Goal: Task Accomplishment & Management: Use online tool/utility

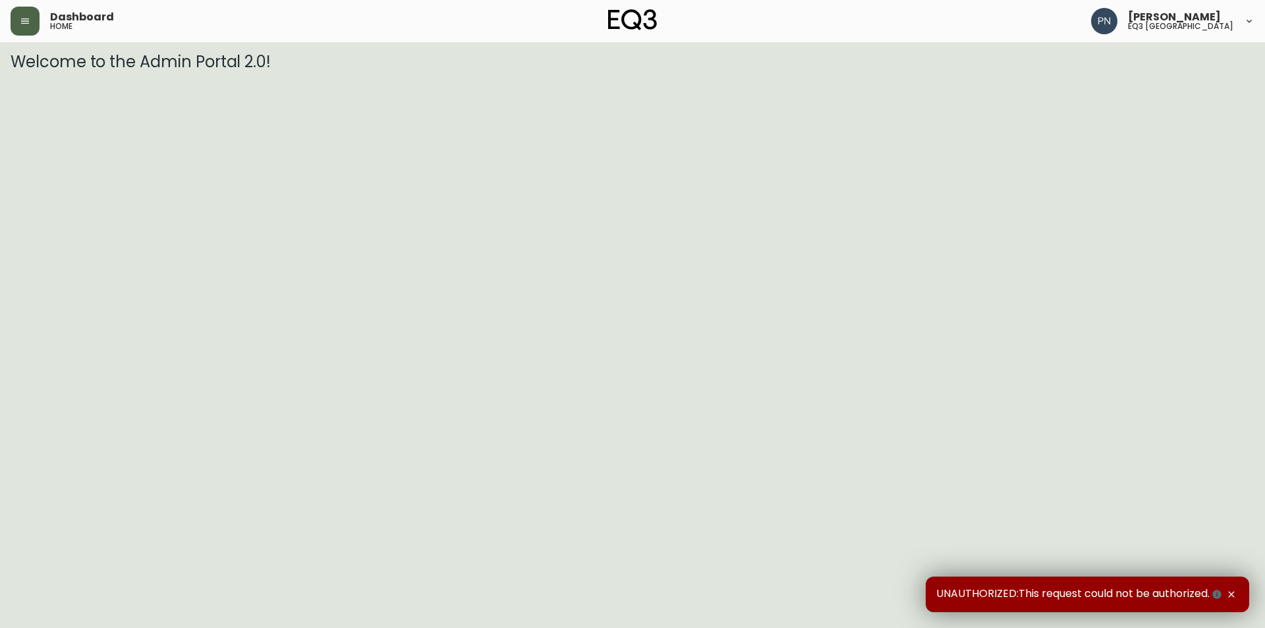
click at [21, 22] on icon "button" at bounding box center [25, 21] width 11 height 11
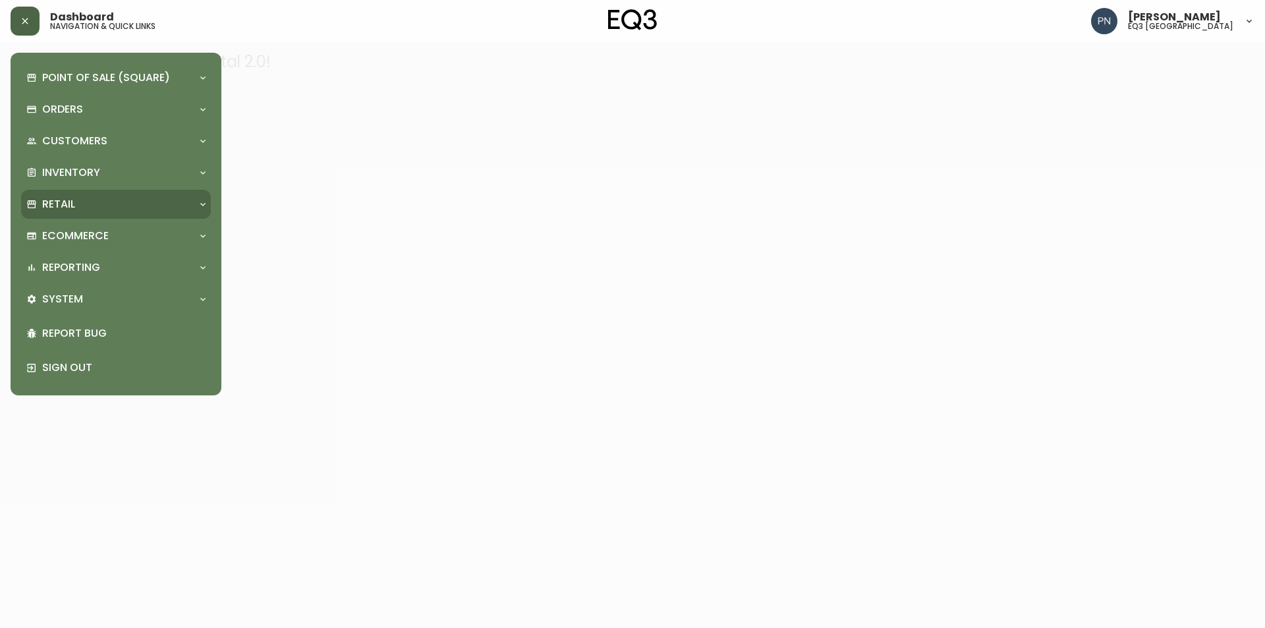
click at [150, 204] on div "Retail" at bounding box center [109, 204] width 166 height 14
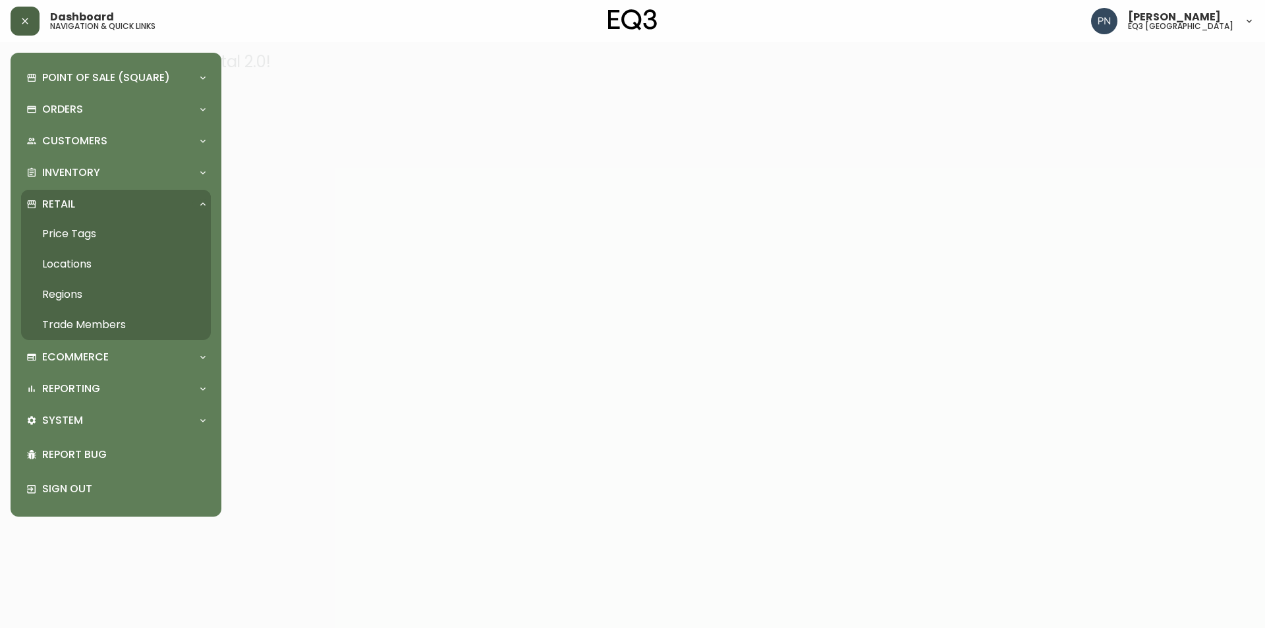
click at [90, 234] on link "Price Tags" at bounding box center [116, 234] width 190 height 30
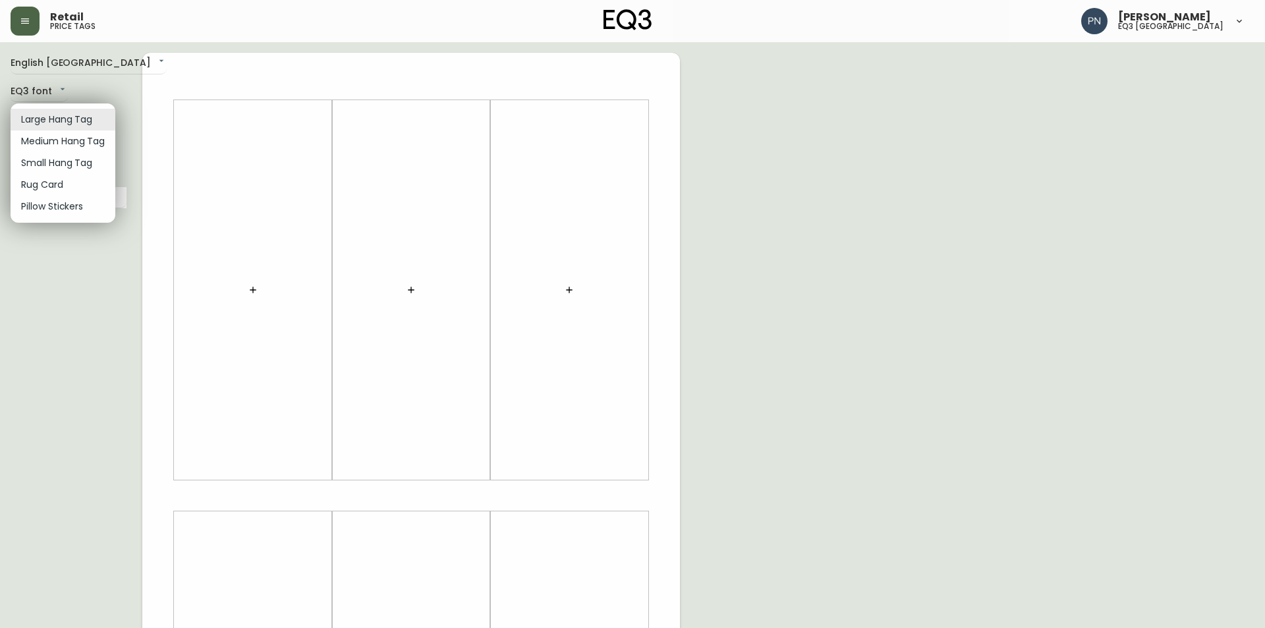
click at [73, 123] on body "Retail price tags [PERSON_NAME] eq3 [GEOGRAPHIC_DATA] English [GEOGRAPHIC_DATA]…" at bounding box center [632, 469] width 1265 height 938
click at [74, 161] on li "Small Hang Tag" at bounding box center [63, 163] width 105 height 22
type input "small"
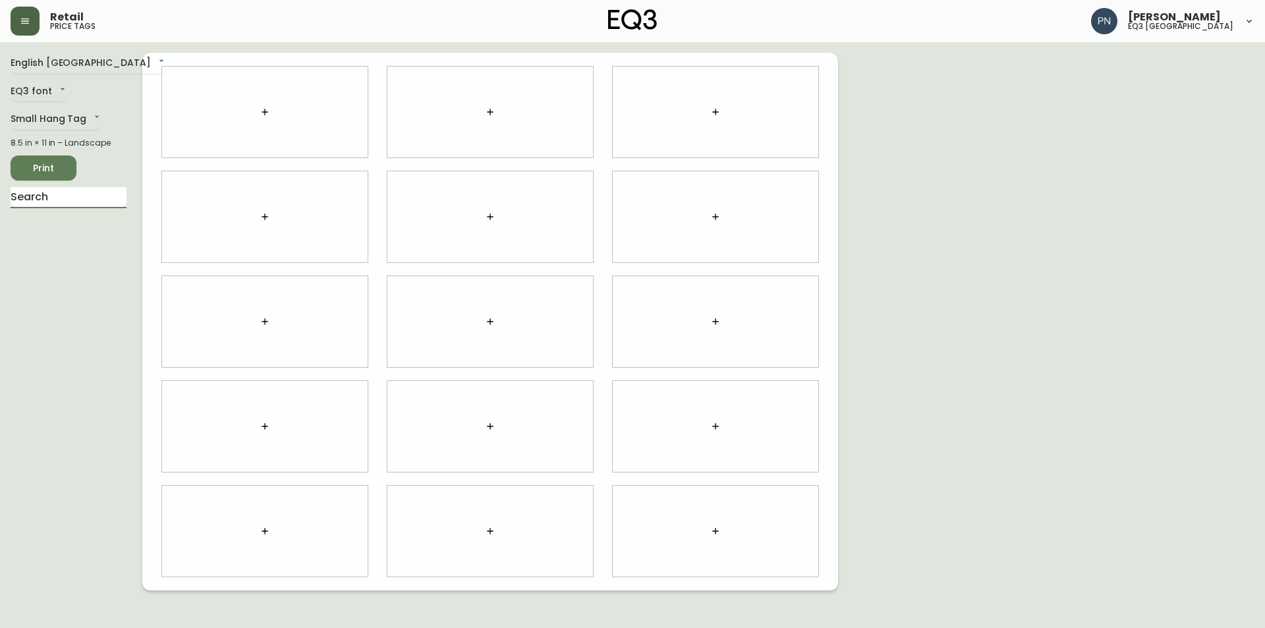
click at [101, 198] on input "text" at bounding box center [69, 197] width 116 height 21
type input "delight"
click at [348, 109] on body "Retail price tags [PERSON_NAME] eq3 [GEOGRAPHIC_DATA] English [GEOGRAPHIC_DATA]…" at bounding box center [632, 295] width 1265 height 590
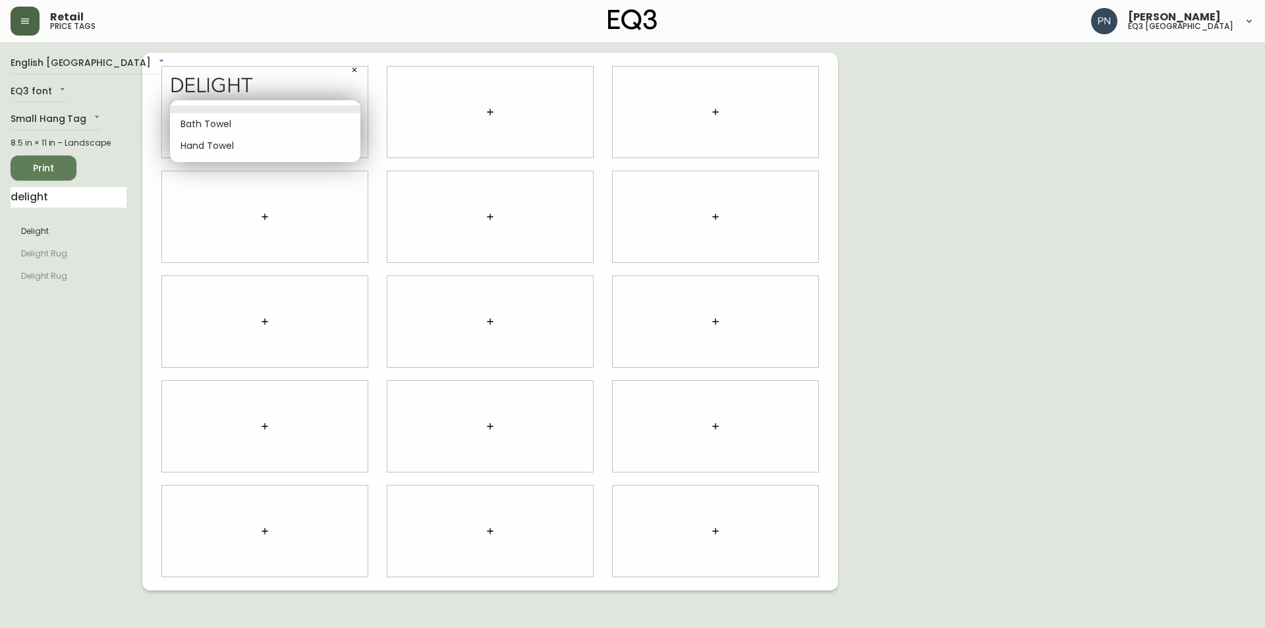
click at [296, 125] on li "Bath Towel" at bounding box center [265, 124] width 190 height 22
type input "0"
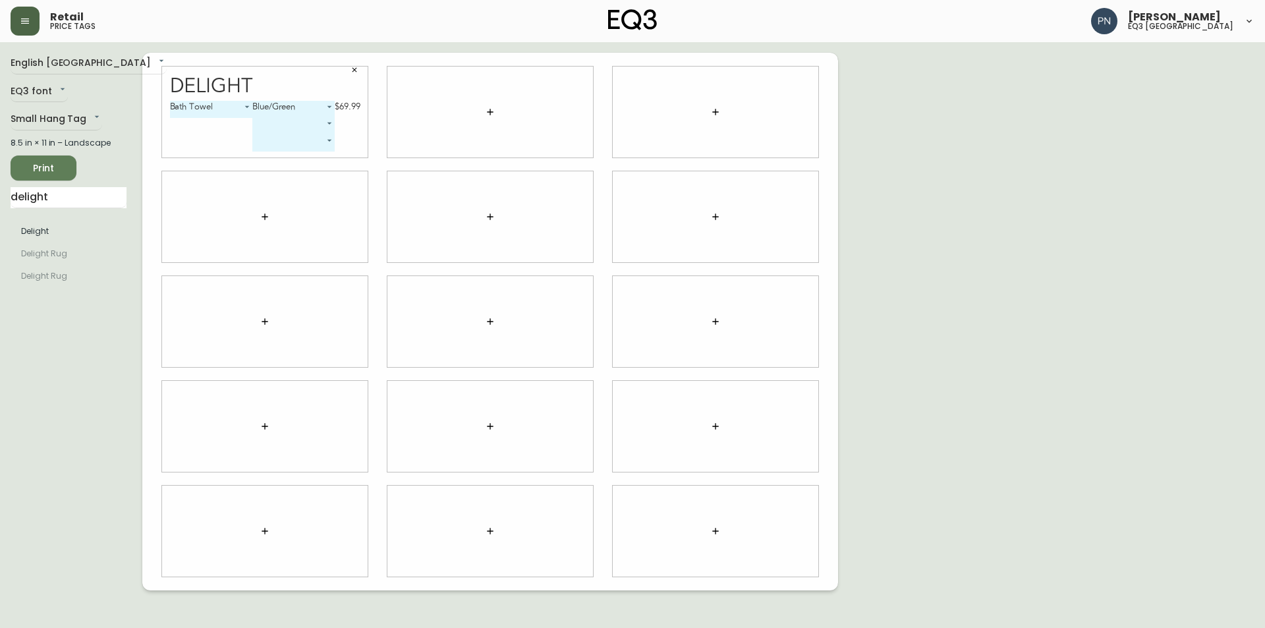
click at [357, 64] on button "button" at bounding box center [354, 70] width 20 height 20
click at [274, 110] on button "button" at bounding box center [265, 112] width 26 height 26
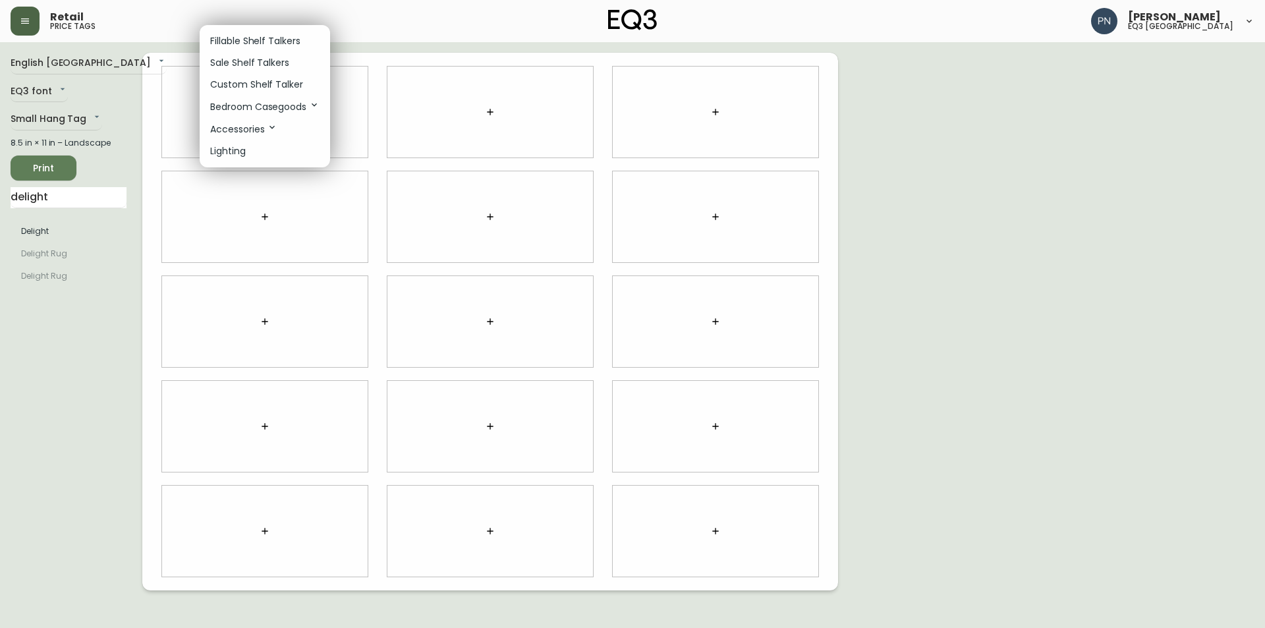
click at [281, 88] on p "Custom Shelf Talker" at bounding box center [256, 85] width 93 height 14
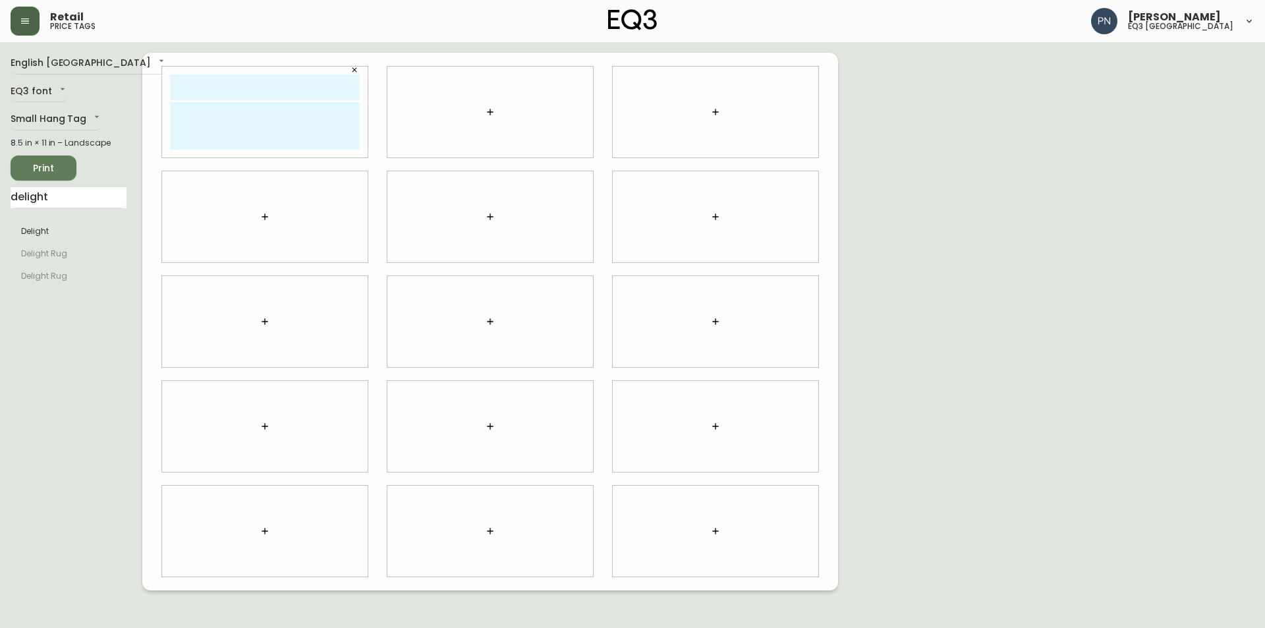
click at [281, 88] on input "text" at bounding box center [265, 87] width 190 height 26
type input "DELIGHT TOWELS"
click at [264, 123] on textarea "BLUE/GREEN HAND TOWEL: [GEOGRAPHIC_DATA] TOWEL:" at bounding box center [265, 125] width 190 height 47
click at [250, 138] on textarea "BLUE/GREEN HAND TOWEL: WAS $29.99 NOW $8.95 [GEOGRAPHIC_DATA] TOWEL:" at bounding box center [265, 125] width 190 height 47
click at [260, 136] on textarea "BLUE/GREEN HAND TOWEL: WAS $29.99 NOW $8.95 BATH TOWEL: WAS 69.99" at bounding box center [265, 125] width 190 height 47
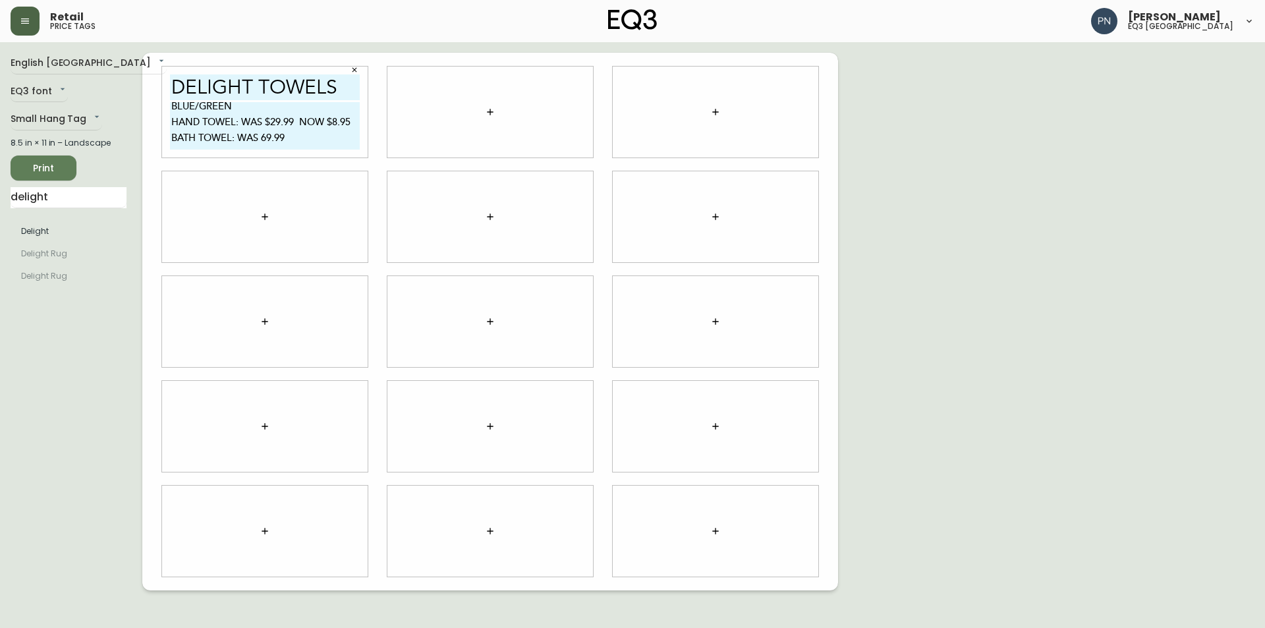
click at [262, 136] on textarea "BLUE/GREEN HAND TOWEL: WAS $29.99 NOW $8.95 BATH TOWEL: WAS 69.99" at bounding box center [265, 125] width 190 height 47
click at [301, 139] on textarea "BLUE/GREEN HAND TOWEL: WAS $29.99 NOW $8.95 BATH TOWEL: WAS $69.99" at bounding box center [265, 125] width 190 height 47
type textarea "BLUE/GREEN HAND TOWEL: WAS $29.99 NOW $8.95 BATH TOWEL: WAS $69.99 NOW $20.95"
click at [464, 92] on div at bounding box center [490, 112] width 206 height 91
drag, startPoint x: 68, startPoint y: 198, endPoint x: 0, endPoint y: 185, distance: 69.0
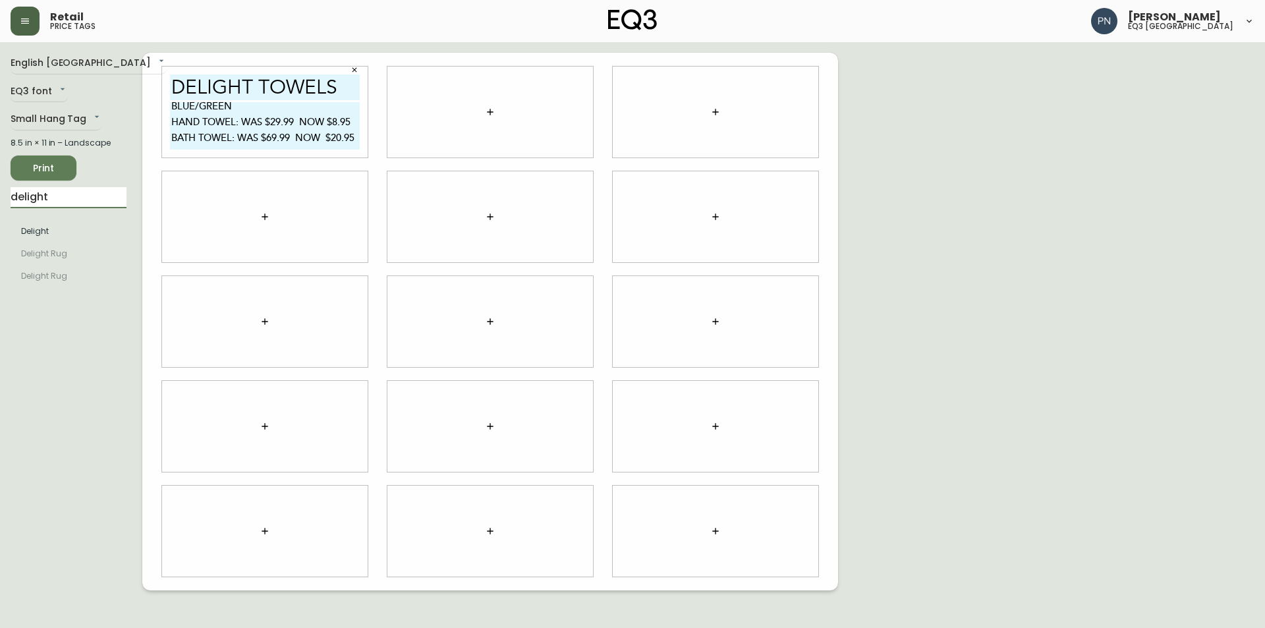
click at [0, 185] on main "English Canada en_CA EQ3 font EQ3 Small Hang Tag small 8.5 in × 11 in – Landsca…" at bounding box center [632, 316] width 1265 height 548
click at [483, 107] on button "button" at bounding box center [490, 112] width 26 height 26
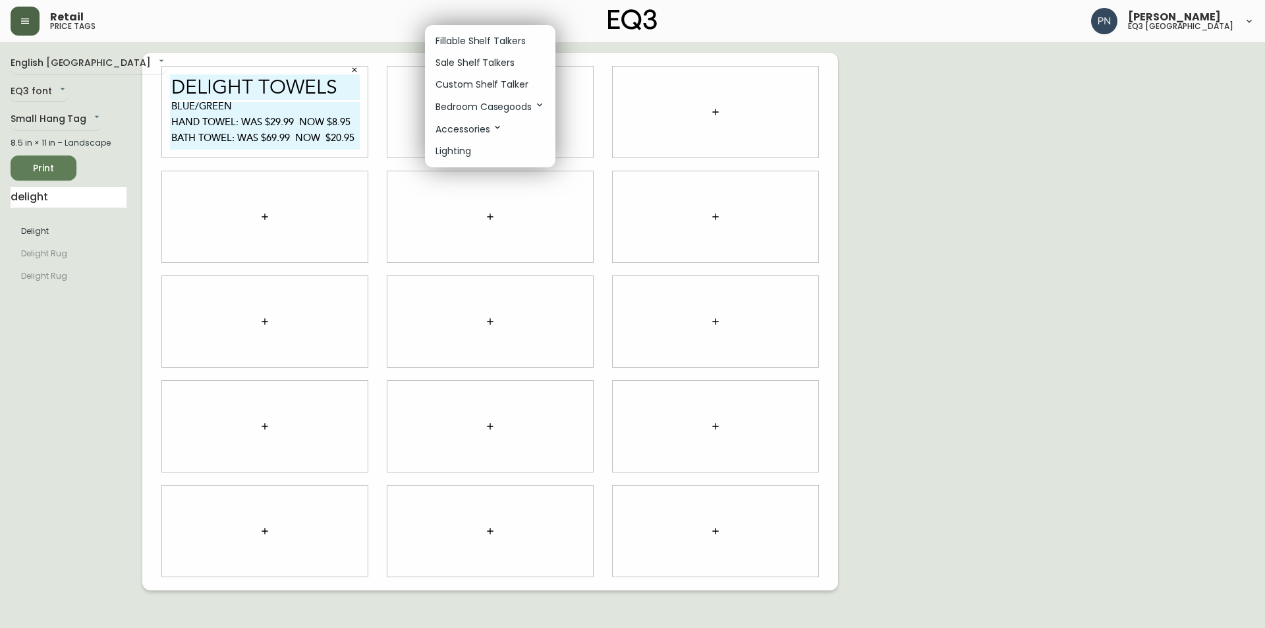
click at [498, 90] on p "Custom Shelf Talker" at bounding box center [481, 85] width 93 height 14
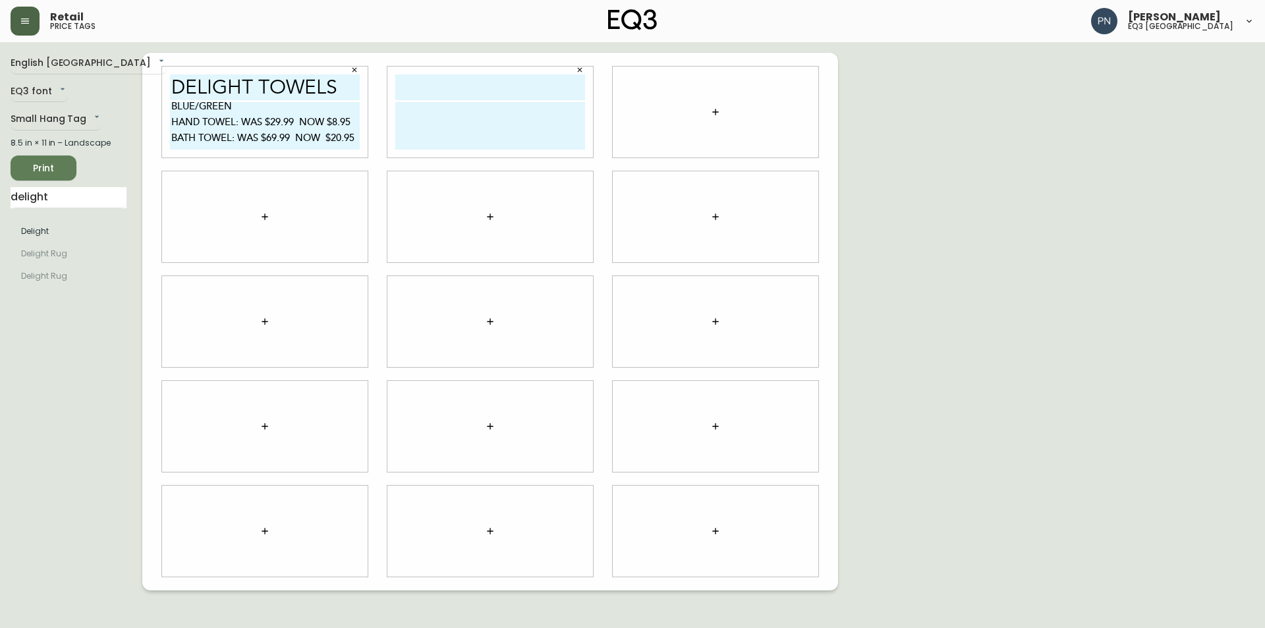
click at [578, 72] on icon "button" at bounding box center [580, 70] width 5 height 5
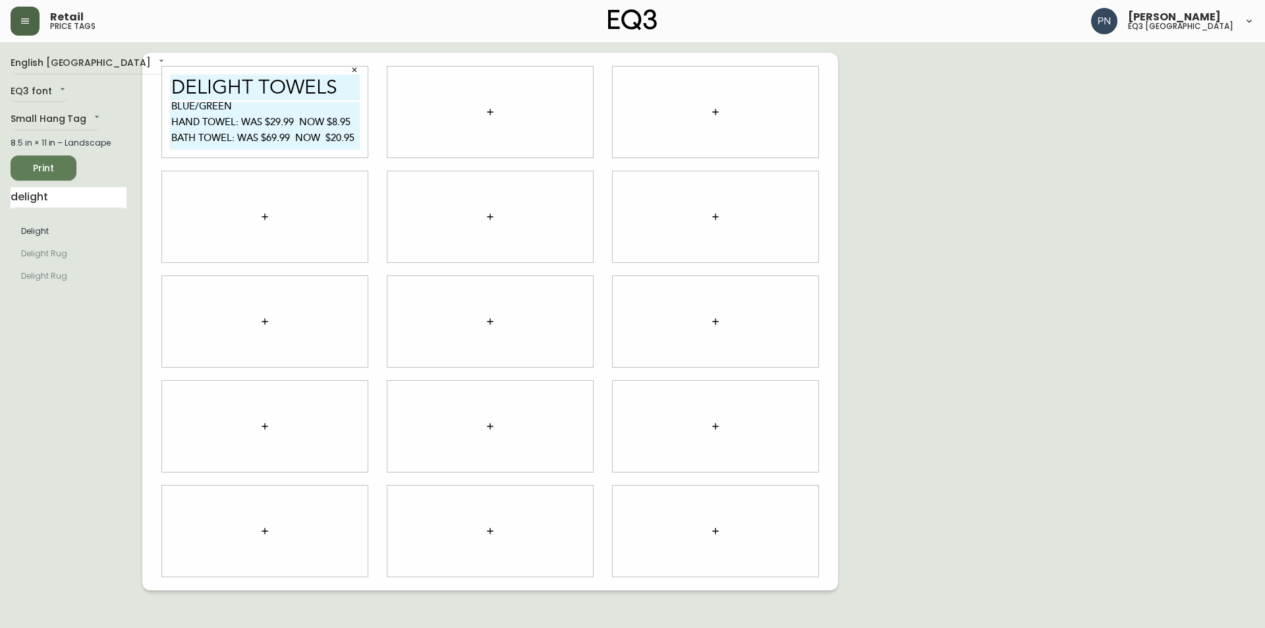
click at [493, 115] on icon "button" at bounding box center [490, 112] width 11 height 11
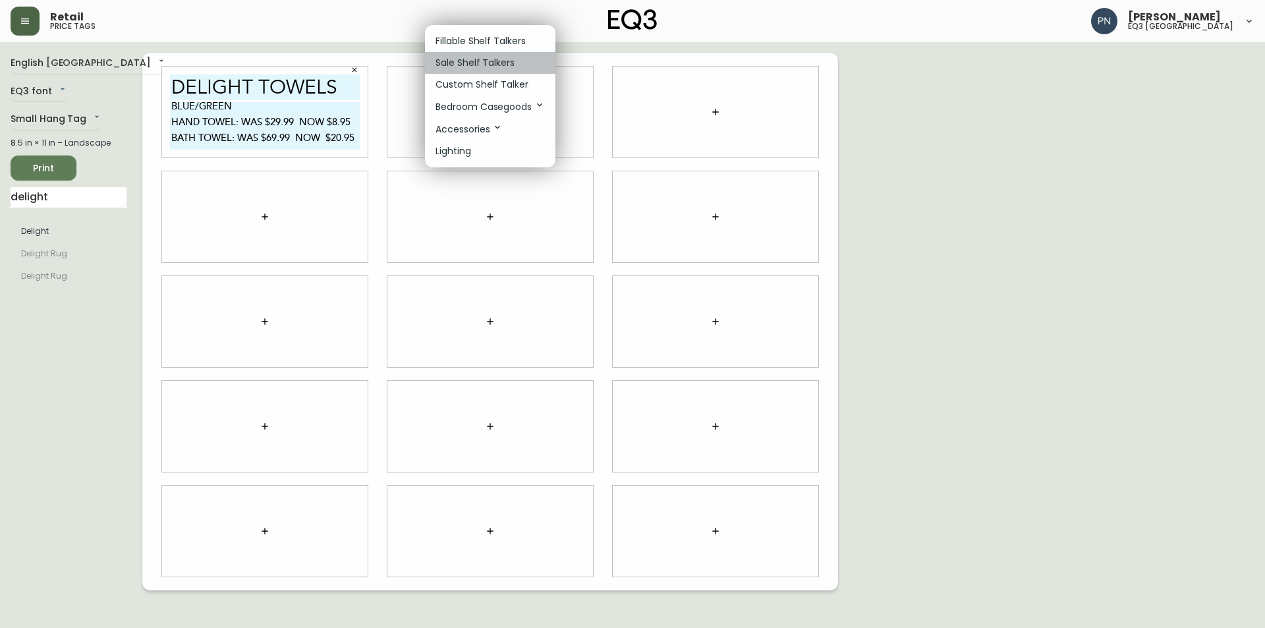
click at [532, 63] on li "Sale Shelf Talkers" at bounding box center [490, 63] width 130 height 22
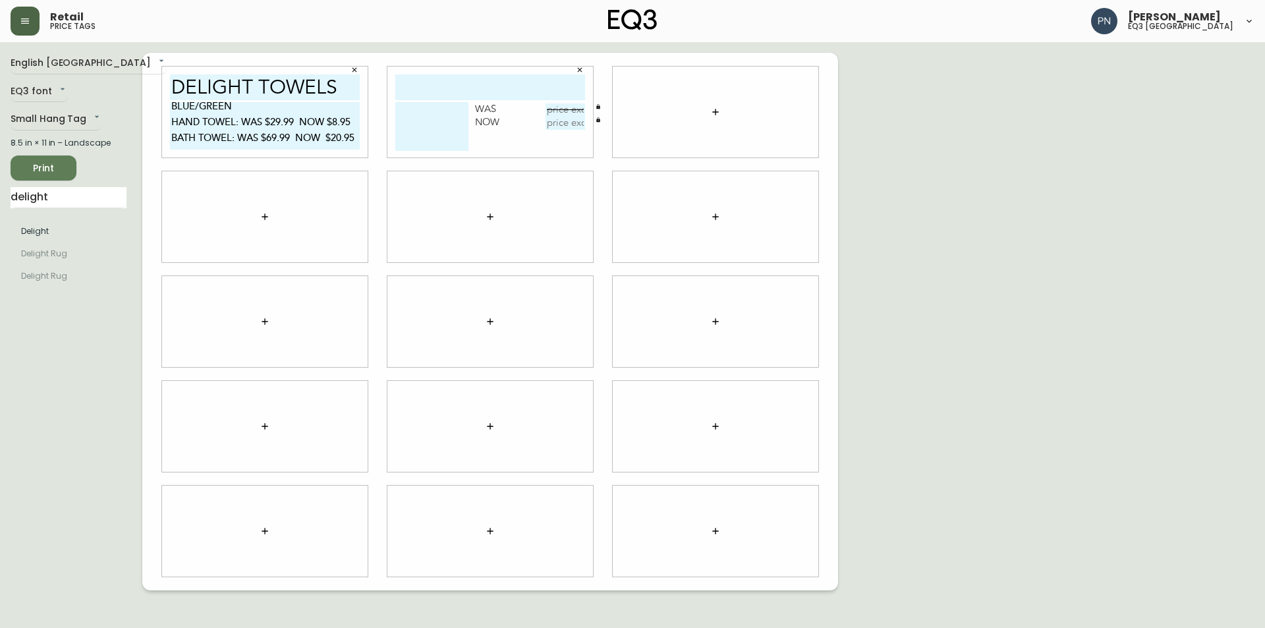
click at [429, 93] on input "text" at bounding box center [490, 87] width 190 height 26
type input "ROAN SADDLE BAG"
click at [460, 110] on textarea at bounding box center [431, 126] width 73 height 49
type textarea "GREY PAPER BROWN PAPER"
click at [555, 110] on input "text" at bounding box center [565, 109] width 40 height 13
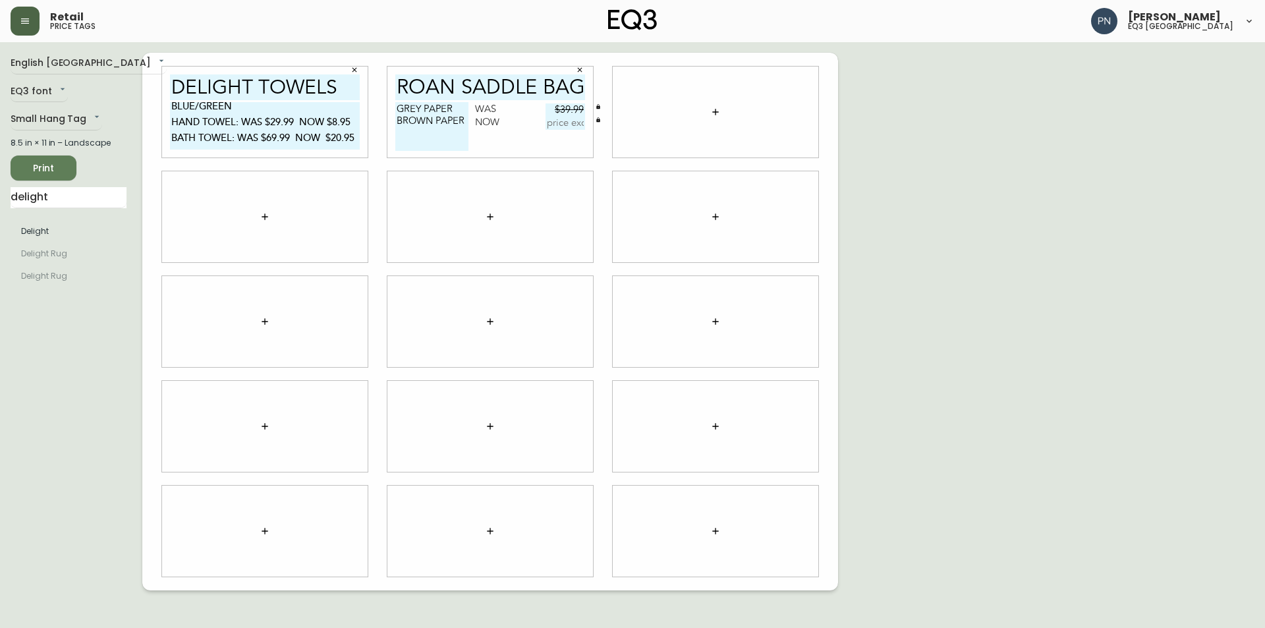
type input "$39.99"
click at [557, 124] on input "text" at bounding box center [565, 123] width 40 height 13
type input "$20.00"
click at [711, 114] on icon "button" at bounding box center [715, 112] width 11 height 11
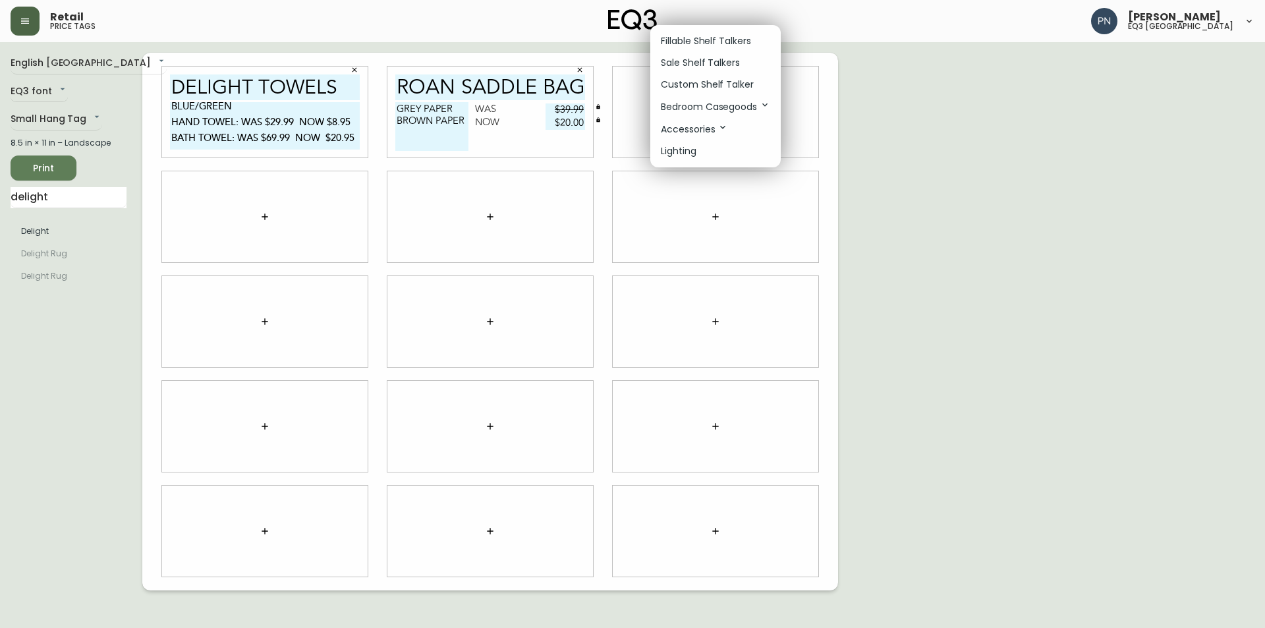
click at [736, 61] on p "Sale Shelf Talkers" at bounding box center [700, 63] width 79 height 14
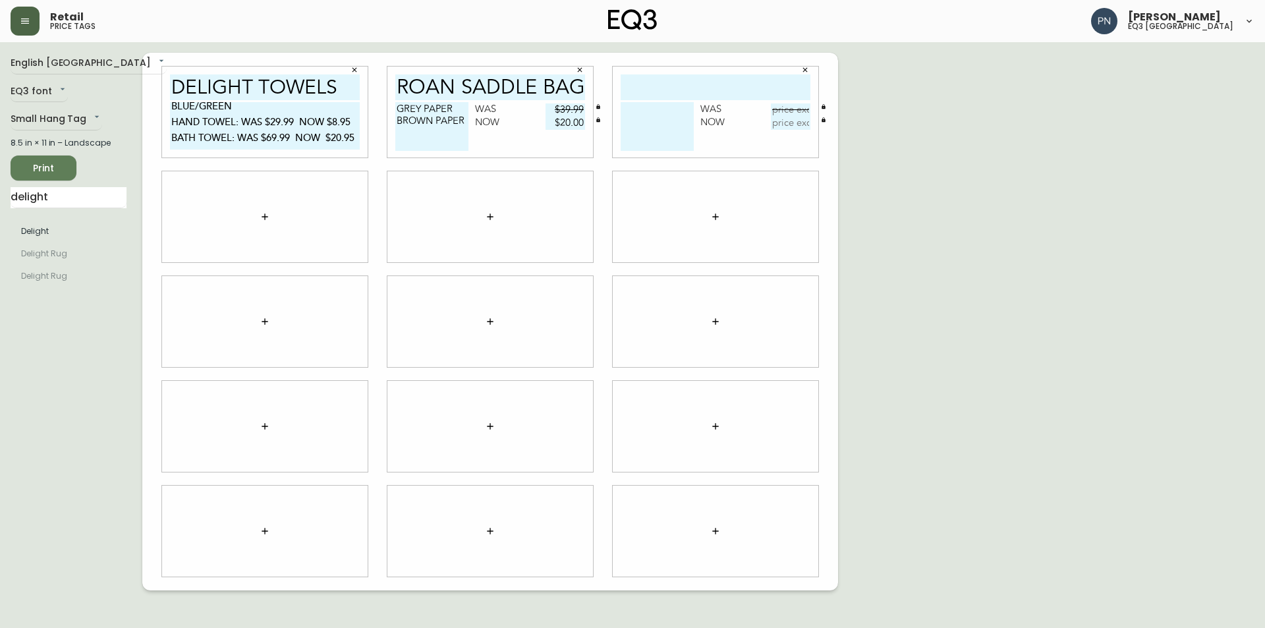
click at [683, 92] on input "text" at bounding box center [715, 87] width 190 height 26
type input "SHRUB"
click at [676, 108] on textarea at bounding box center [656, 126] width 73 height 49
type textarea "ALARM CLOCK"
click at [802, 107] on input "text" at bounding box center [791, 109] width 40 height 13
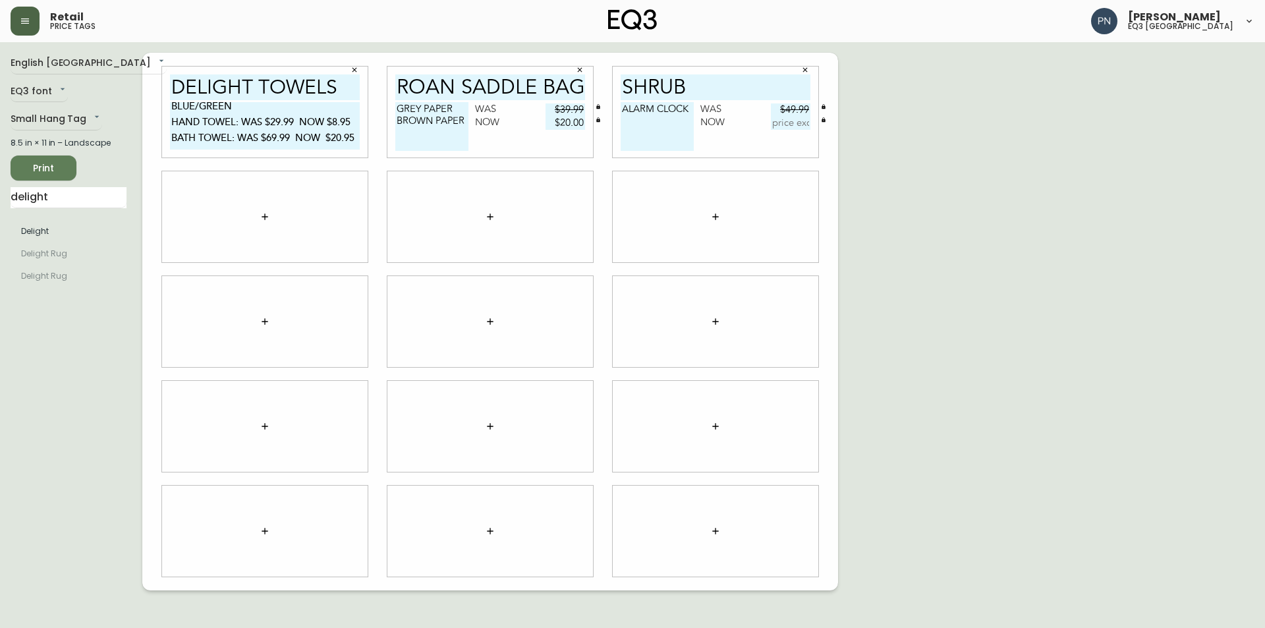
type input "$49.99"
click at [796, 121] on input "text" at bounding box center [791, 123] width 40 height 13
type input "$24.95"
click at [315, 202] on div at bounding box center [265, 216] width 206 height 91
click at [268, 218] on icon "button" at bounding box center [265, 216] width 11 height 11
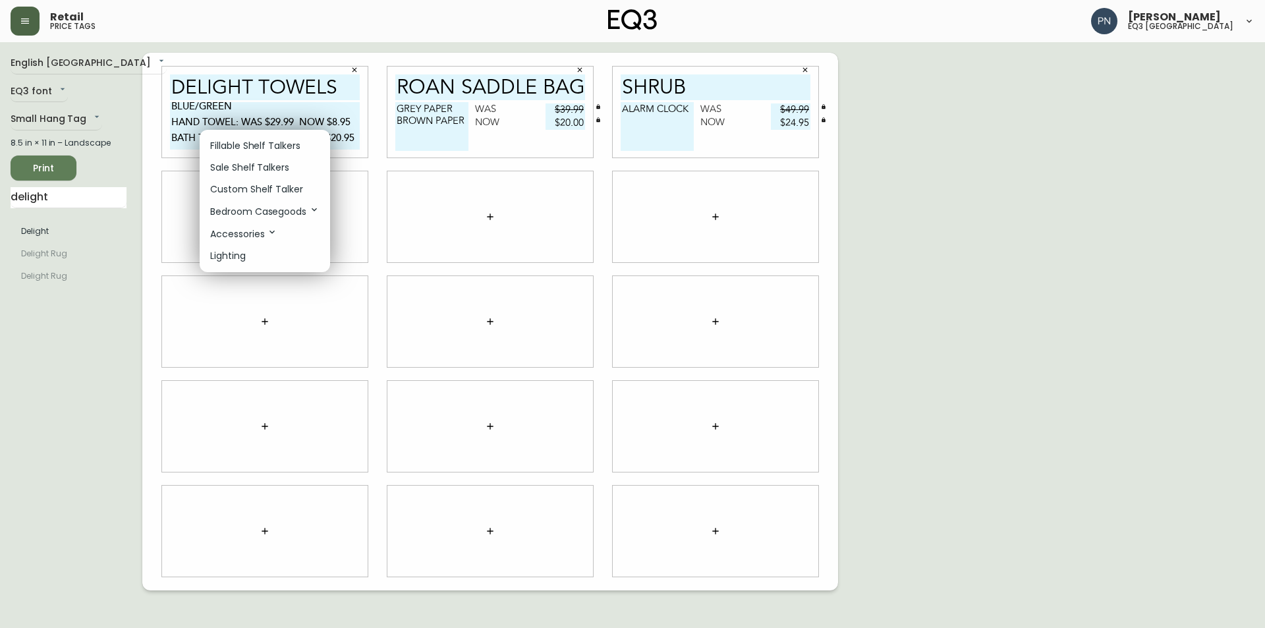
click at [215, 163] on p "Sale Shelf Talkers" at bounding box center [249, 168] width 79 height 14
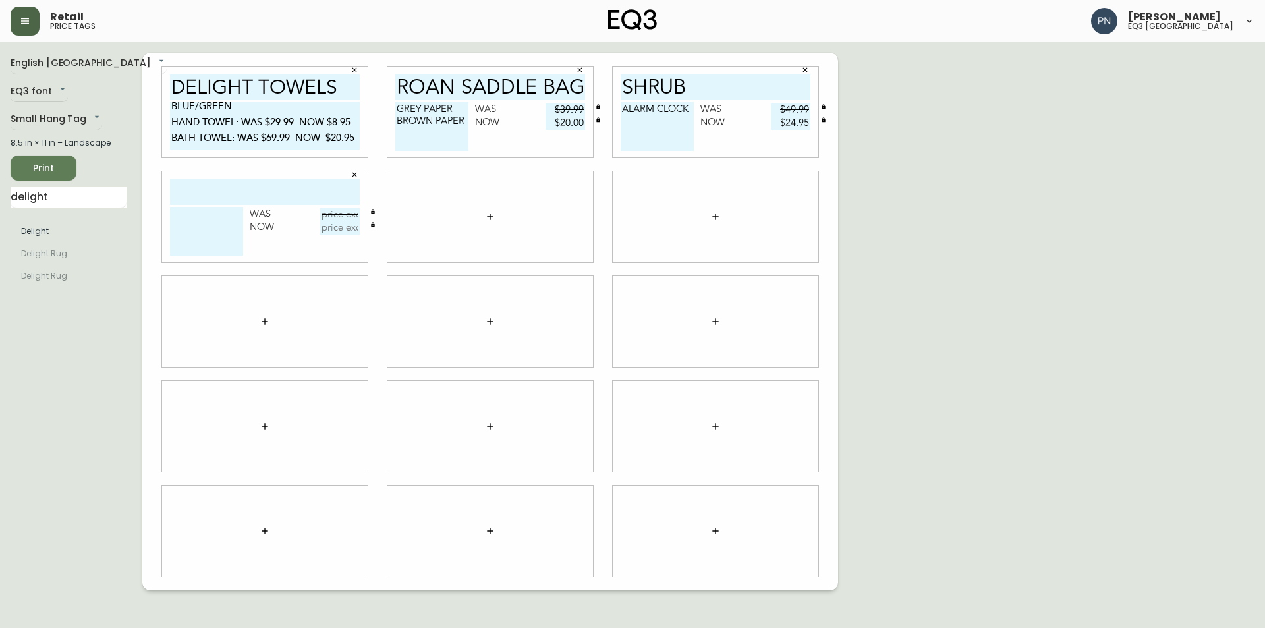
click at [225, 194] on input "text" at bounding box center [265, 192] width 190 height 26
type input "HEDGE"
click at [238, 221] on textarea at bounding box center [206, 231] width 73 height 49
type textarea "ALARM CLOCK"
click at [325, 213] on input "text" at bounding box center [340, 214] width 40 height 13
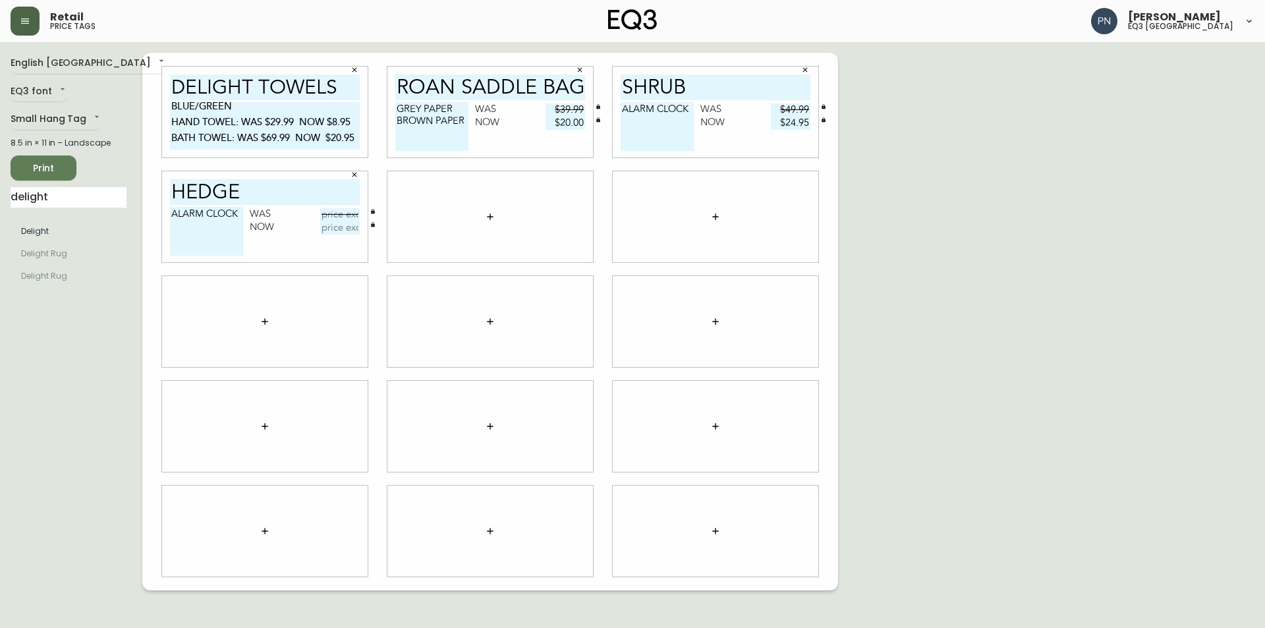
click at [638, 123] on textarea "ALARM CLOCK" at bounding box center [656, 126] width 73 height 49
click at [690, 109] on textarea "ALARM CLOCK" at bounding box center [656, 126] width 73 height 49
type textarea "ALARM CLOCK NATURAL"
click at [214, 230] on textarea "ALARM CLOCK" at bounding box center [206, 231] width 73 height 49
click at [240, 212] on textarea "ALARM CLOCK" at bounding box center [206, 231] width 73 height 49
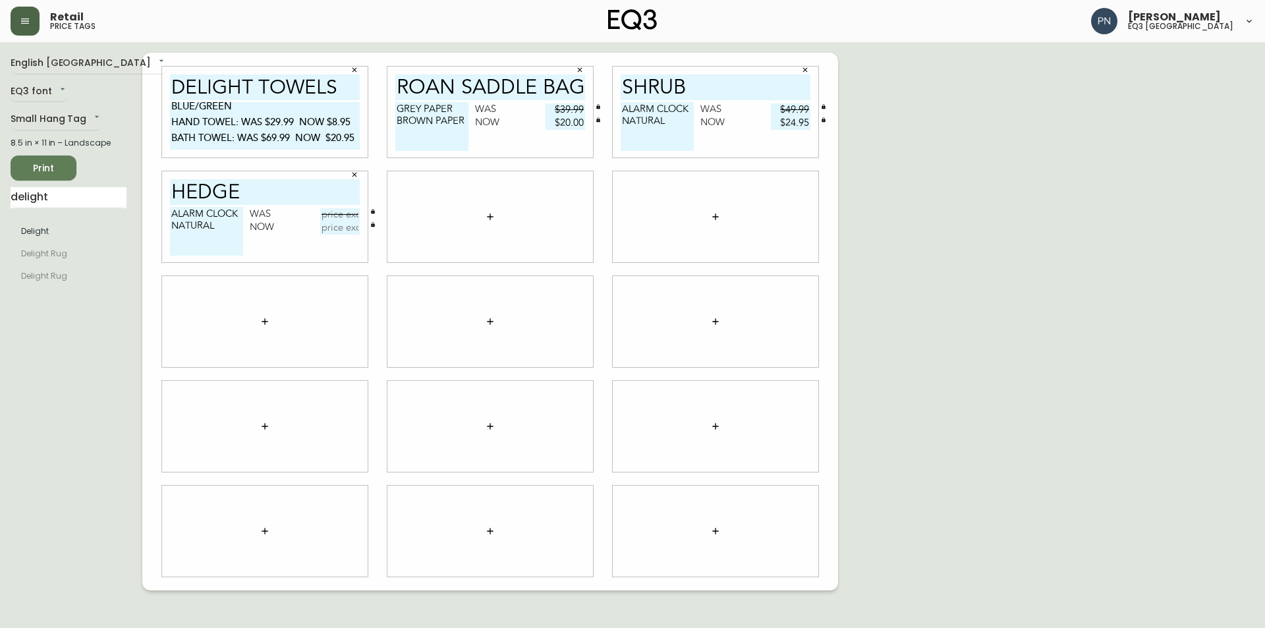
type textarea "ALARM CLOCK NATURAL"
click at [354, 210] on input "text" at bounding box center [340, 214] width 40 height 13
type input "$49.99"
click at [352, 229] on input "text" at bounding box center [340, 227] width 40 height 13
type input "$24.95"
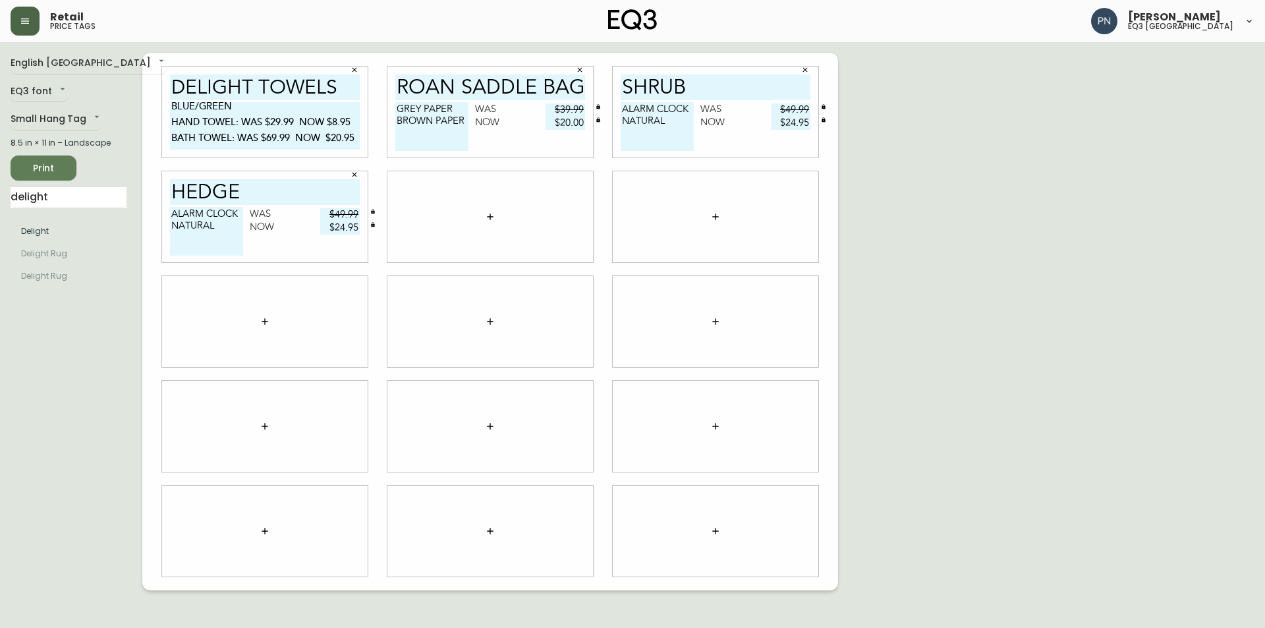
click at [491, 213] on icon "button" at bounding box center [490, 216] width 11 height 11
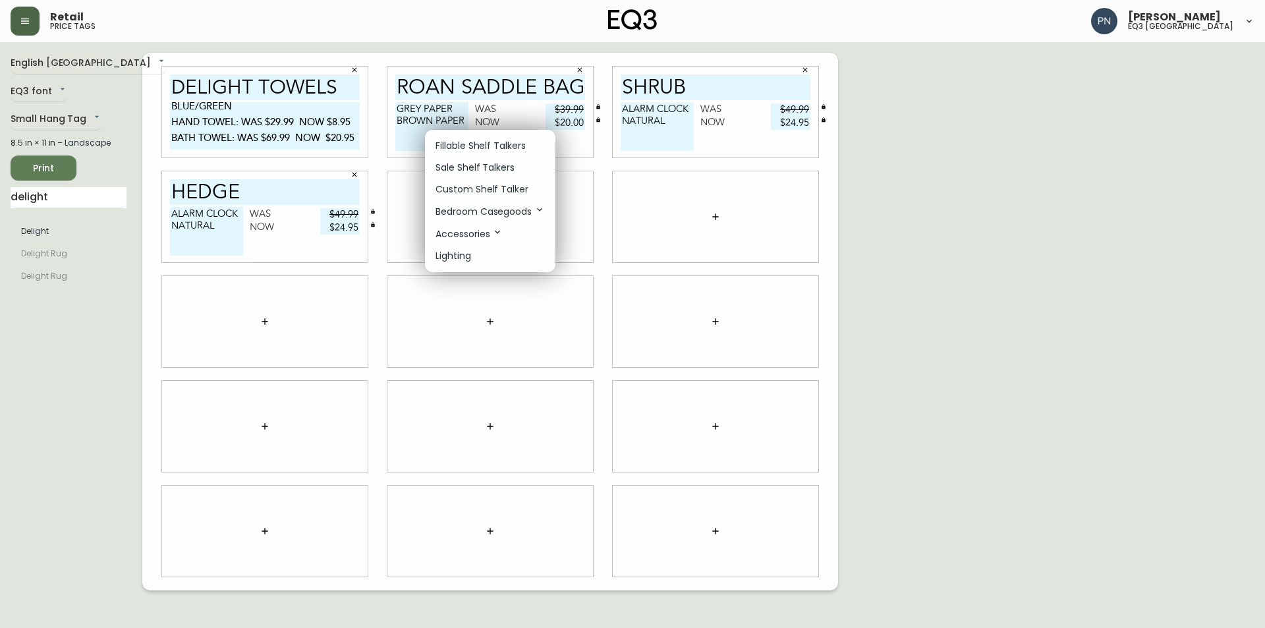
click at [514, 161] on li "Sale Shelf Talkers" at bounding box center [490, 168] width 130 height 22
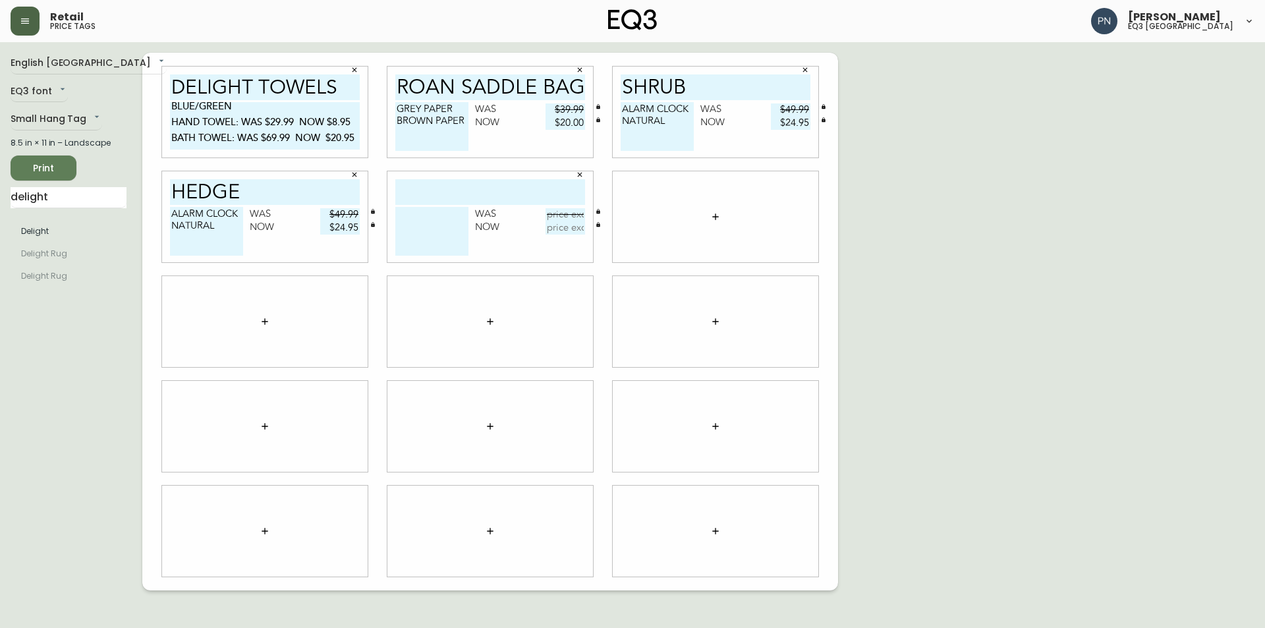
click at [439, 188] on input "text" at bounding box center [490, 192] width 190 height 26
type input "SUPER MUG"
click at [440, 213] on textarea at bounding box center [431, 231] width 73 height 49
click at [440, 213] on textarea "ORANGE/CLEAR" at bounding box center [431, 231] width 73 height 49
type textarea "ORANGE/ CLEAR"
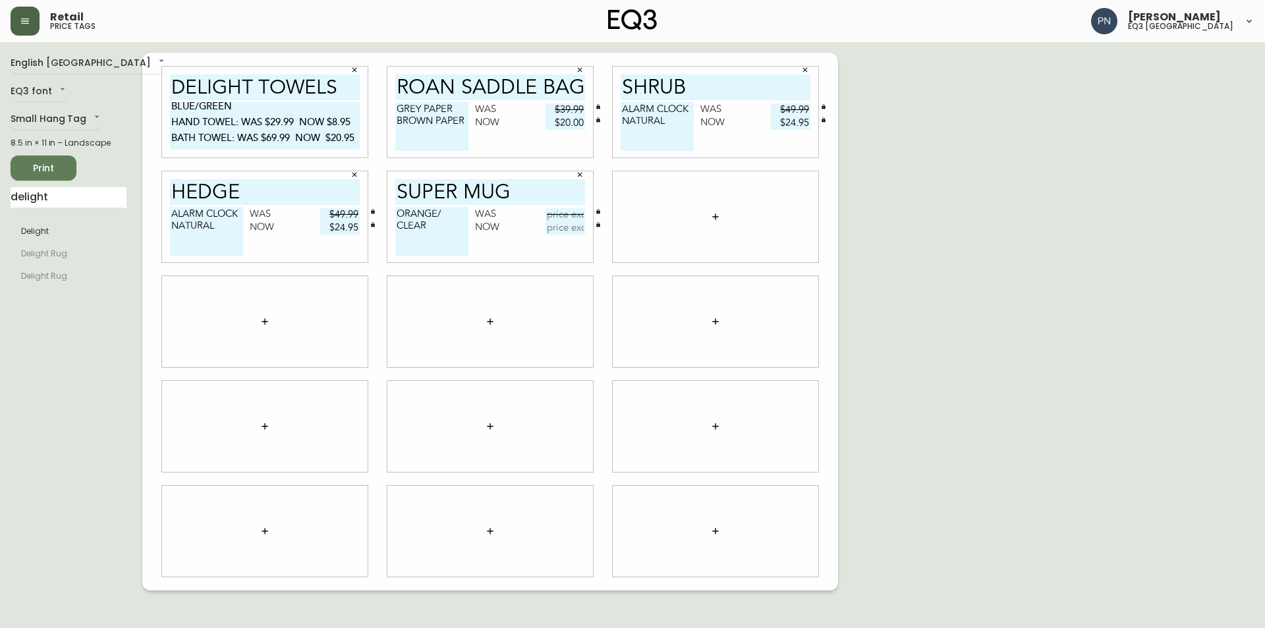
click at [456, 107] on textarea "GREY PAPER BROWN PAPER" at bounding box center [431, 126] width 73 height 49
type textarea "GREY PAPER/ BROWN PAPER"
click at [555, 215] on input "text" at bounding box center [565, 214] width 40 height 13
type input "$49.99"
click at [563, 224] on input "text" at bounding box center [565, 227] width 40 height 13
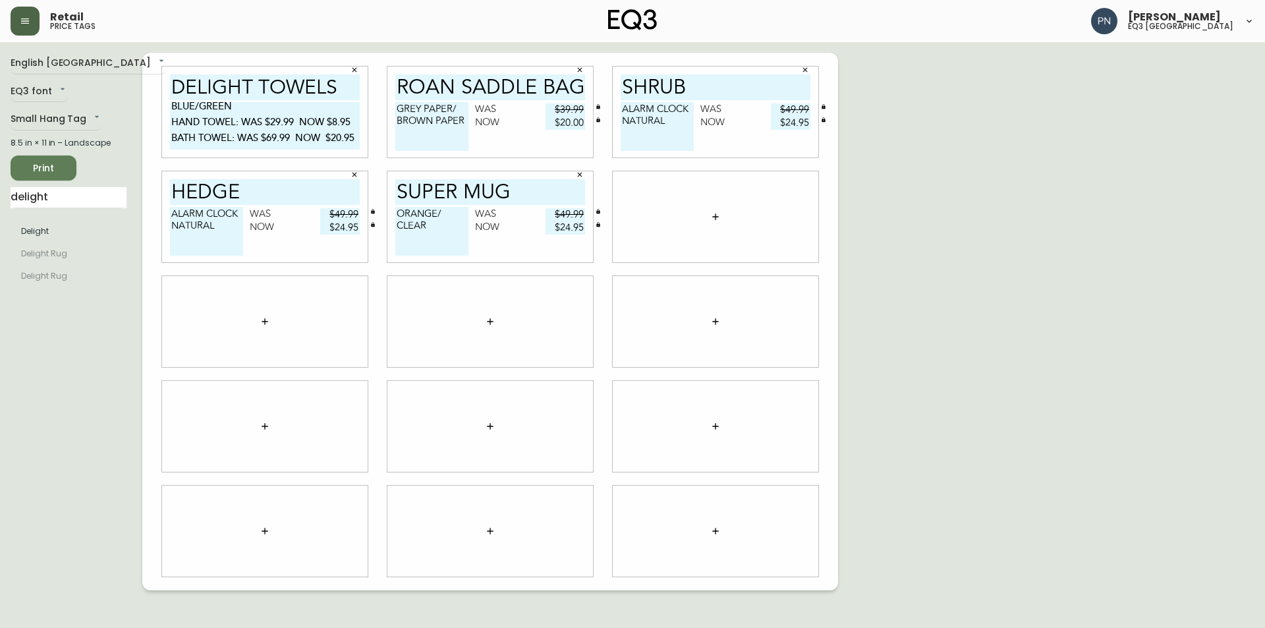
type input "$24.95"
click at [718, 213] on icon "button" at bounding box center [715, 216] width 11 height 11
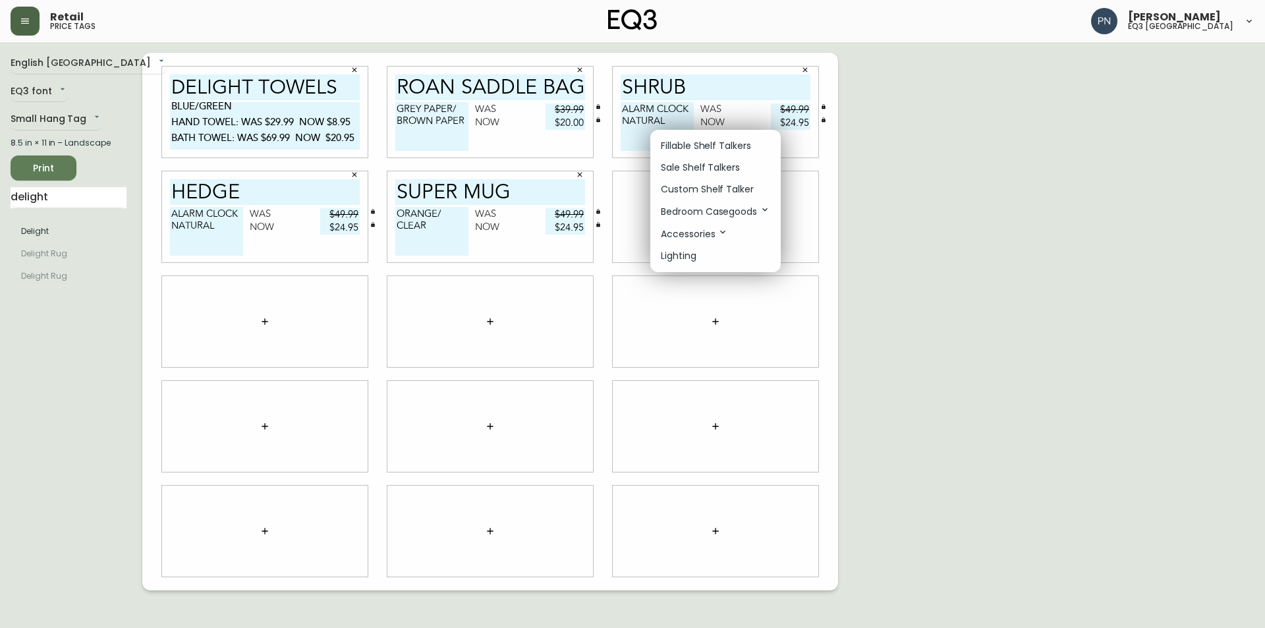
click at [708, 163] on p "Sale Shelf Talkers" at bounding box center [700, 168] width 79 height 14
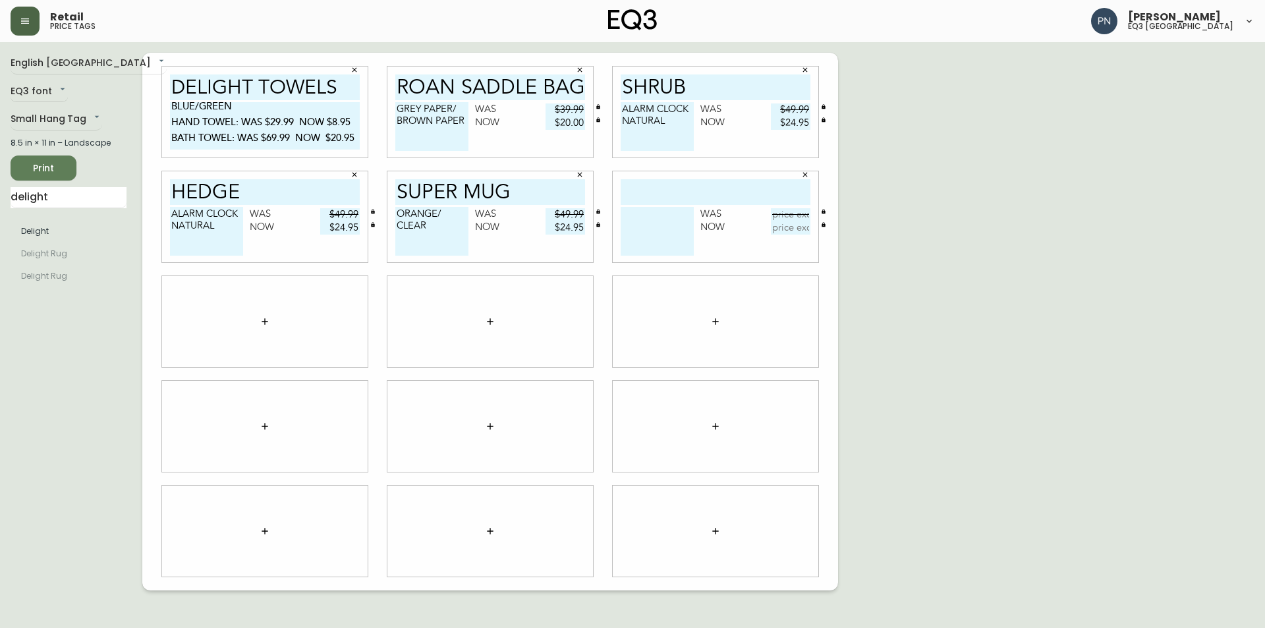
click at [681, 186] on input "text" at bounding box center [715, 192] width 190 height 26
type input "GROVE"
click at [638, 215] on textarea at bounding box center [656, 231] width 73 height 49
type textarea "FLAT"
click at [716, 188] on input "GROVE" at bounding box center [715, 192] width 190 height 26
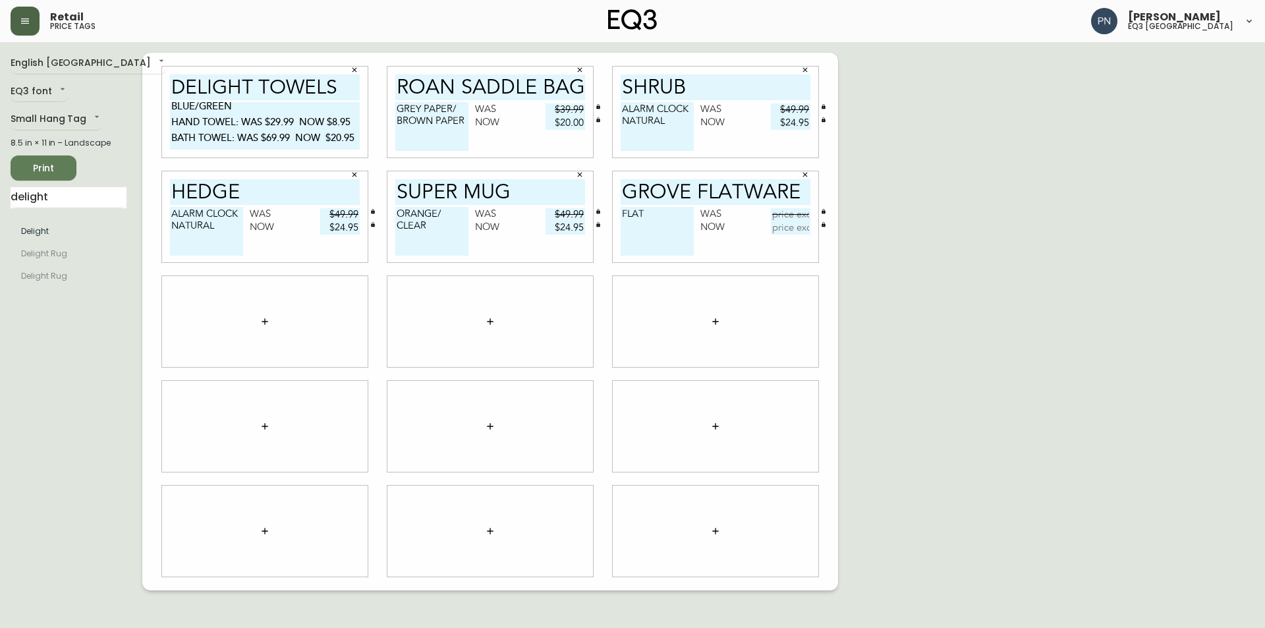
type input "GROVE FLATWARE"
click at [656, 216] on textarea "FLAT" at bounding box center [656, 231] width 73 height 49
type textarea "F"
type textarea "20 PCS"
click at [781, 213] on input "text" at bounding box center [791, 214] width 40 height 13
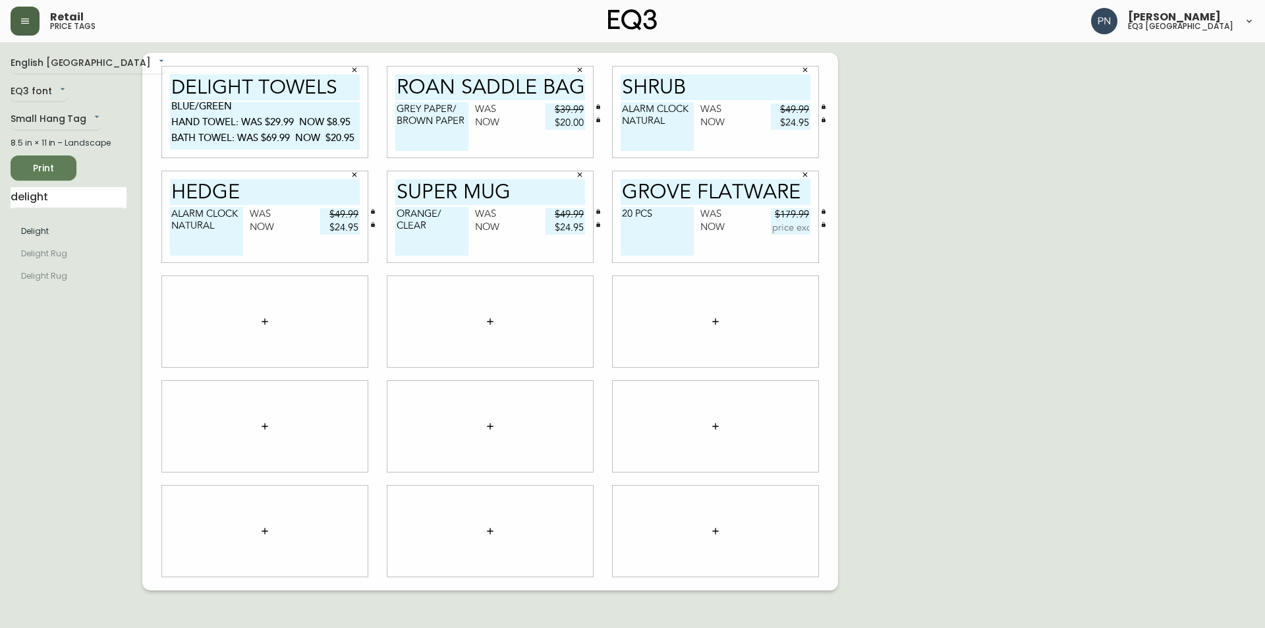
type input "$179.99"
click at [792, 230] on input "text" at bounding box center [791, 227] width 40 height 13
type input "$89.95"
click at [265, 319] on icon "button" at bounding box center [265, 321] width 11 height 11
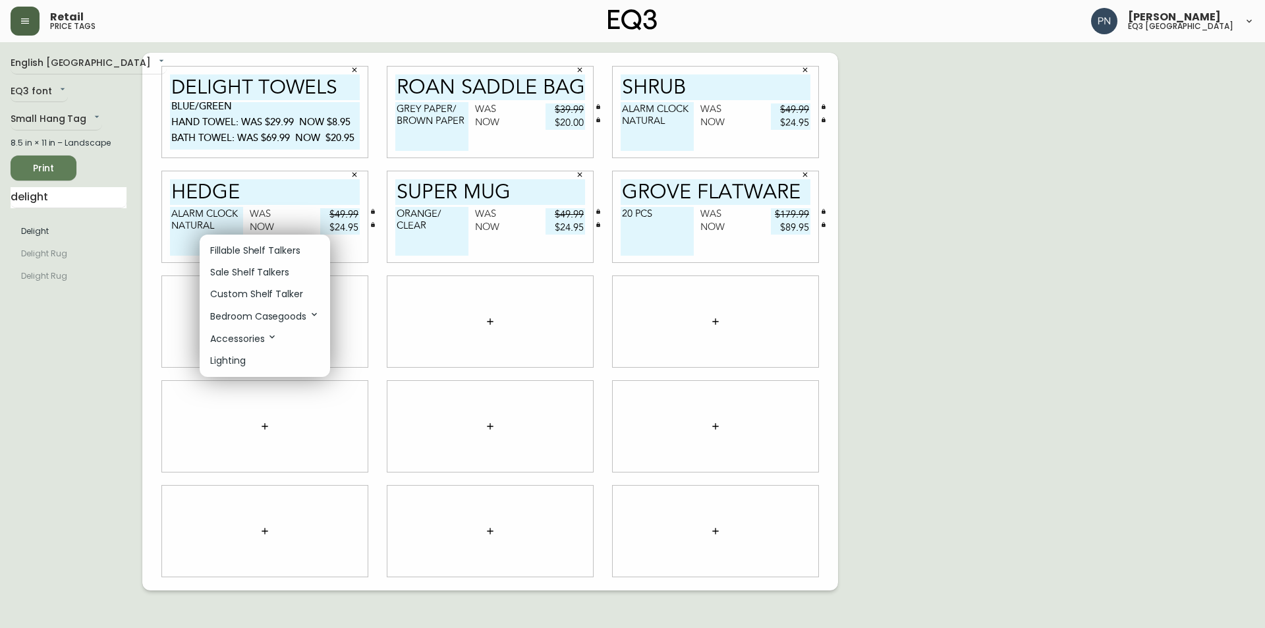
click at [294, 272] on li "Sale Shelf Talkers" at bounding box center [265, 272] width 130 height 22
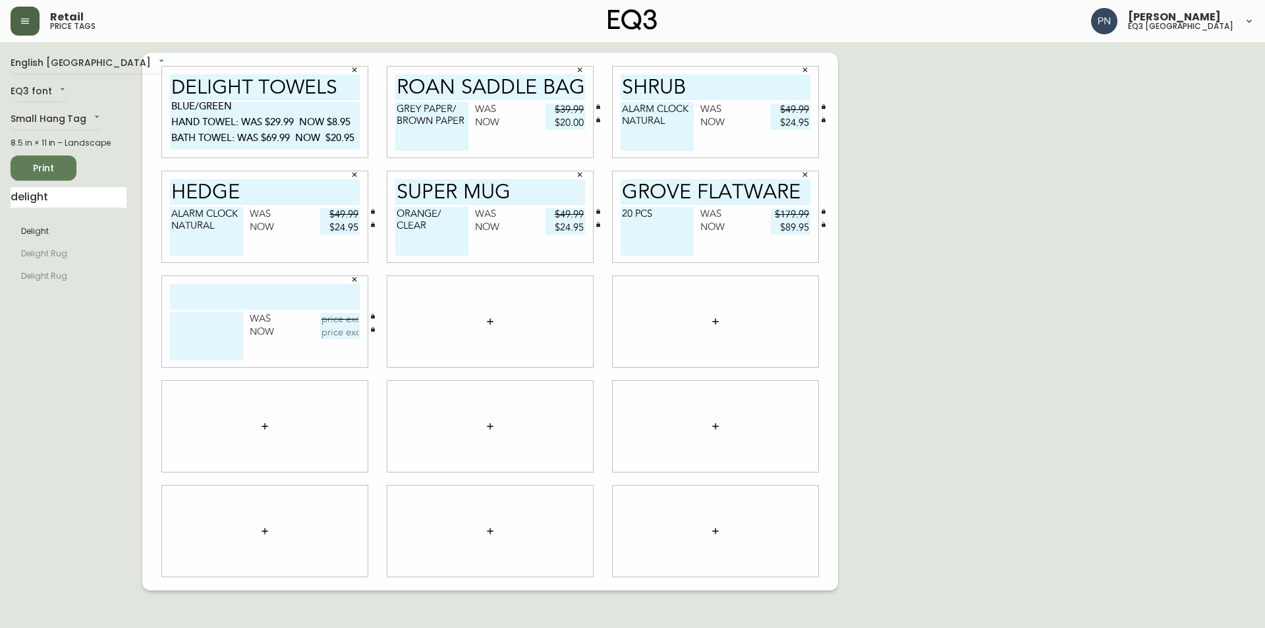
click at [240, 293] on input "text" at bounding box center [265, 297] width 190 height 26
type input "WAVY TOWELS"
click at [217, 329] on textarea at bounding box center [206, 336] width 73 height 49
click at [221, 321] on textarea "YELLOW" at bounding box center [206, 336] width 73 height 49
click at [213, 319] on textarea "YELLOW/CR" at bounding box center [206, 336] width 73 height 49
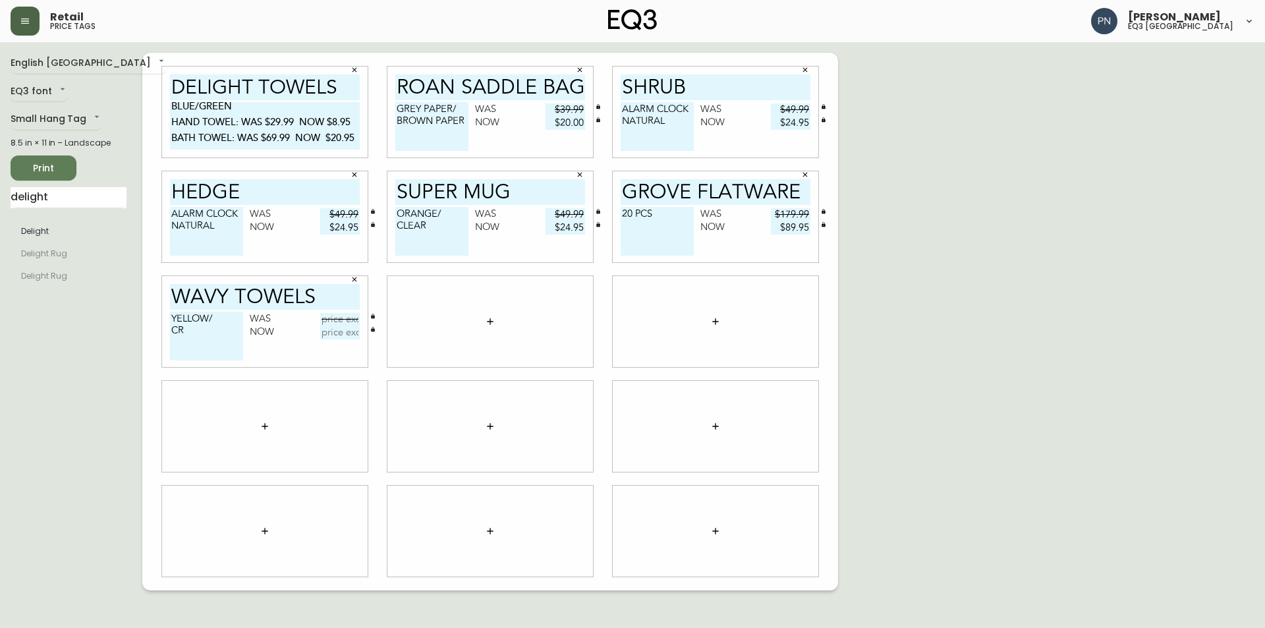
click at [200, 335] on textarea "YELLOW/ CR" at bounding box center [206, 336] width 73 height 49
type textarea "YELLOW/ CREAM"
click at [330, 318] on input "text" at bounding box center [340, 319] width 40 height 13
type input "$69.99"
click at [344, 337] on input "text" at bounding box center [340, 332] width 40 height 13
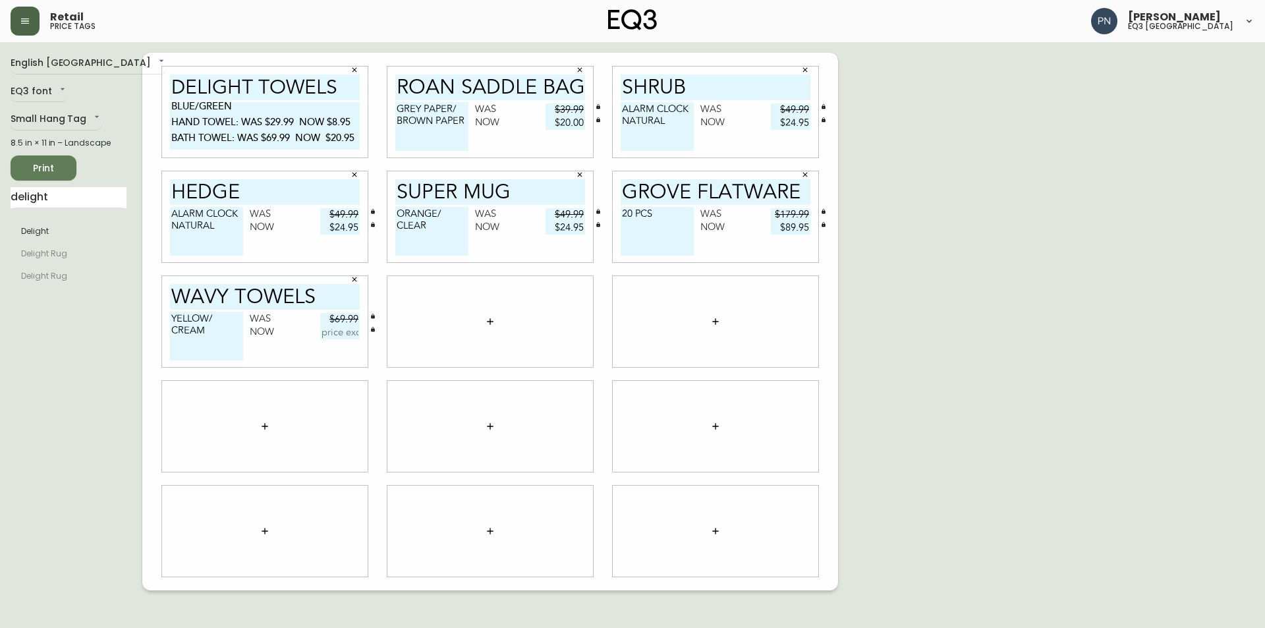
click at [490, 322] on icon "button" at bounding box center [490, 321] width 6 height 6
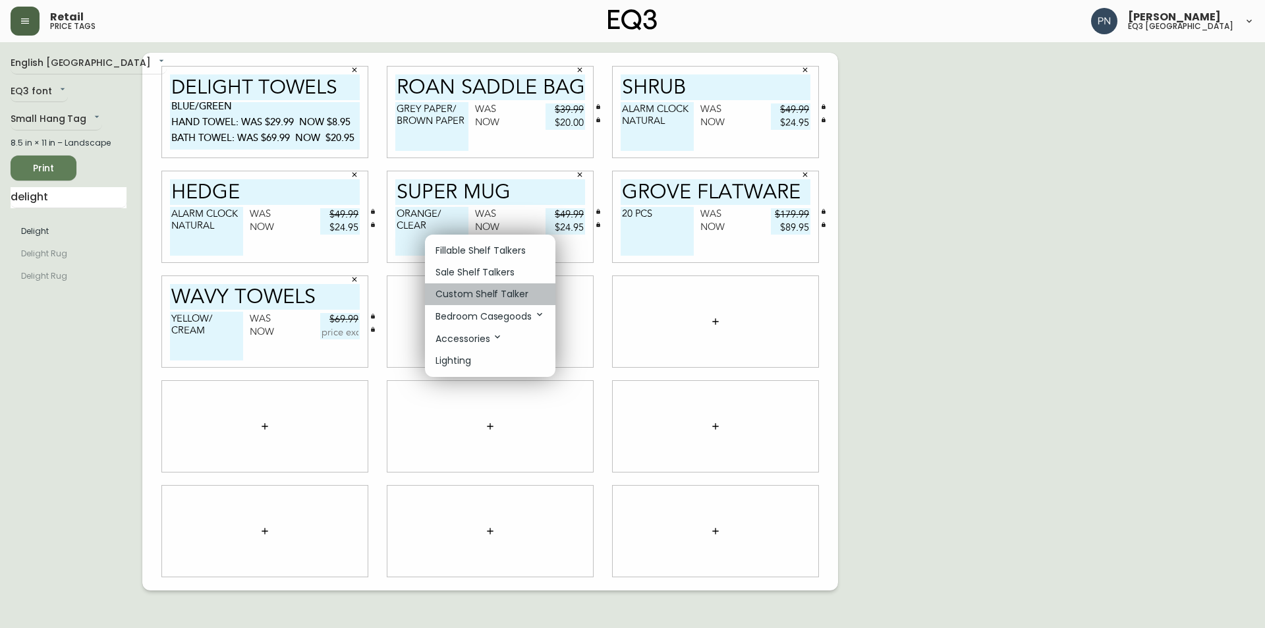
click at [497, 285] on li "Custom Shelf Talker" at bounding box center [490, 294] width 130 height 22
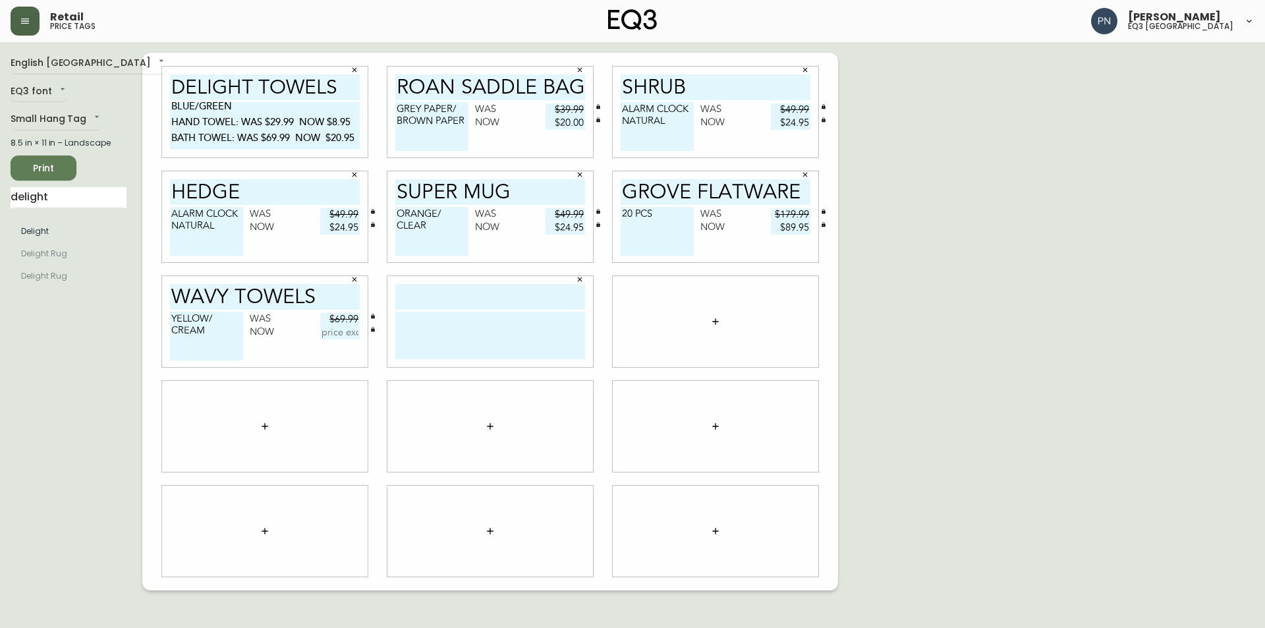
drag, startPoint x: 317, startPoint y: 294, endPoint x: 134, endPoint y: 287, distance: 182.6
click at [134, 287] on div "English Canada en_CA EQ3 font EQ3 Small Hang Tag small 8.5 in × 11 in – Landsca…" at bounding box center [633, 321] width 1244 height 537
click at [416, 294] on input "text" at bounding box center [490, 297] width 190 height 26
paste input "WAVY TOWELS"
type input "WAVY TOWELS"
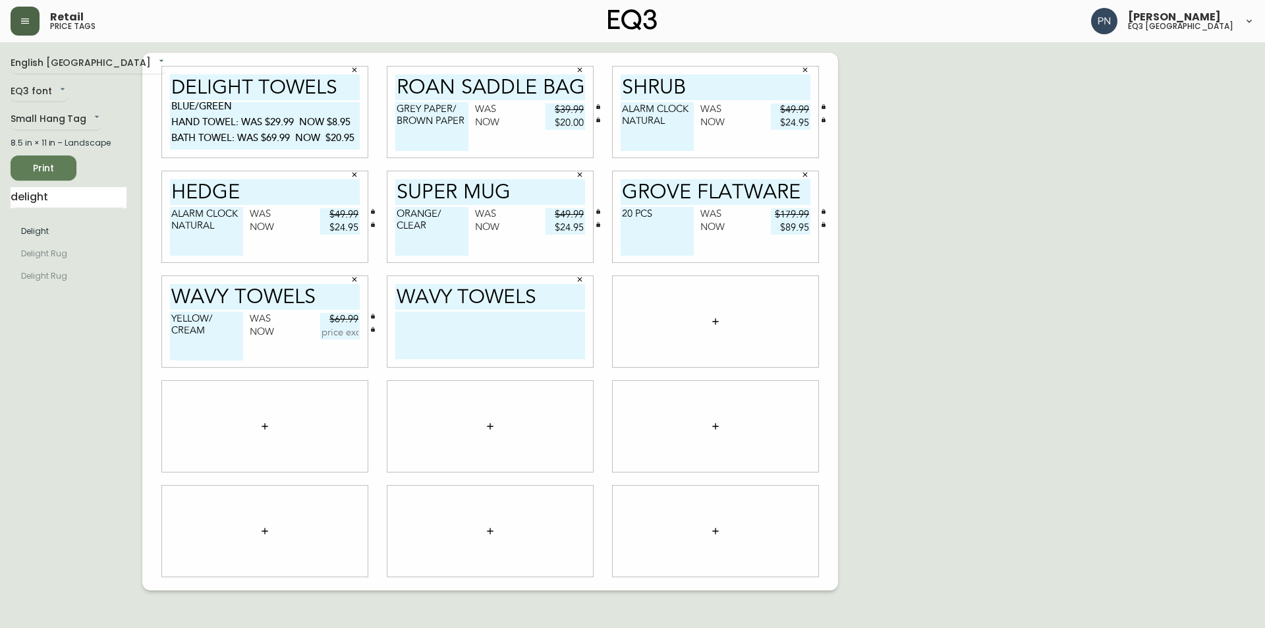
click at [412, 323] on textarea at bounding box center [490, 335] width 190 height 47
drag, startPoint x: 464, startPoint y: 348, endPoint x: 390, endPoint y: 331, distance: 75.7
click at [390, 331] on div "WAVY TOWELS YELLOW/CREAM HAND TOWEL [GEOGRAPHIC_DATA] TOWEL" at bounding box center [490, 321] width 206 height 91
drag, startPoint x: 171, startPoint y: 121, endPoint x: 358, endPoint y: 140, distance: 187.4
click at [358, 140] on textarea "BLUE/GREEN HAND TOWEL: WAS $29.99 NOW $8.95 BATH TOWEL: WAS $69.99 NOW $20.95" at bounding box center [265, 125] width 190 height 47
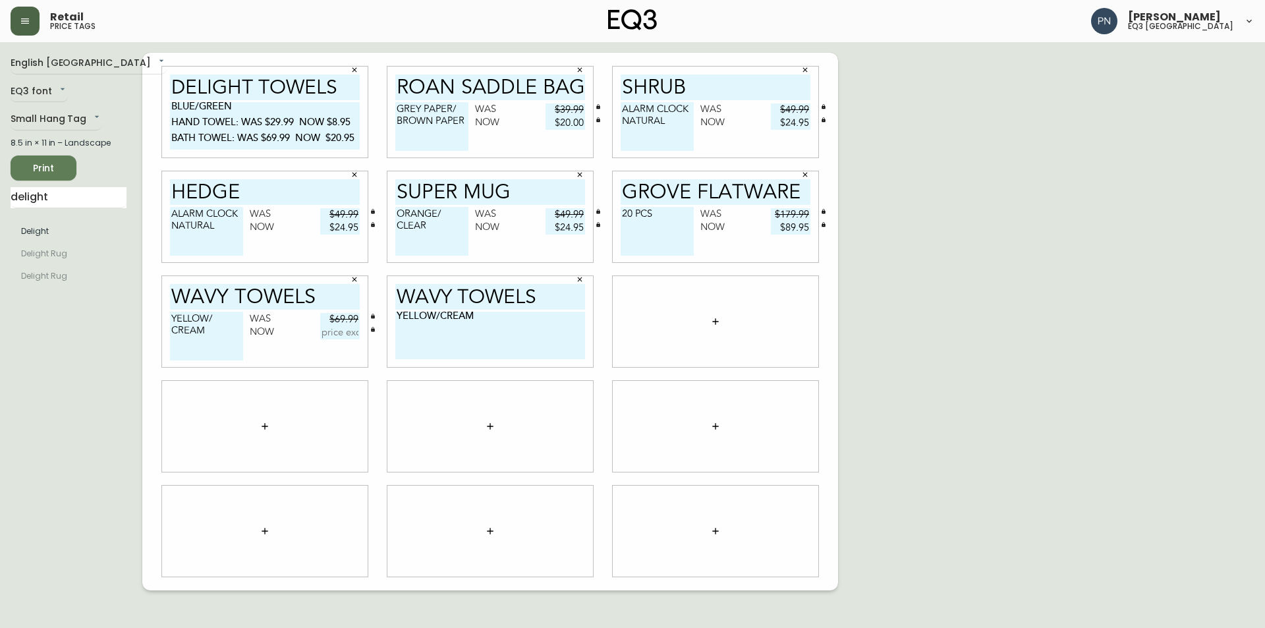
click at [413, 344] on textarea "YELLOW/CREAM" at bounding box center [490, 335] width 190 height 47
paste textarea "HAND TOWEL: WAS $29.99 NOW $8.95 BATH TOWEL: WAS $69.99 NOW $20.95"
type textarea "YELLOW/CREAM HAND TOWEL: WAS $29.99 NOW $8.95 BATH TOWEL: WAS $69.99 NOW $20.95"
click at [352, 278] on icon "button" at bounding box center [354, 279] width 8 height 8
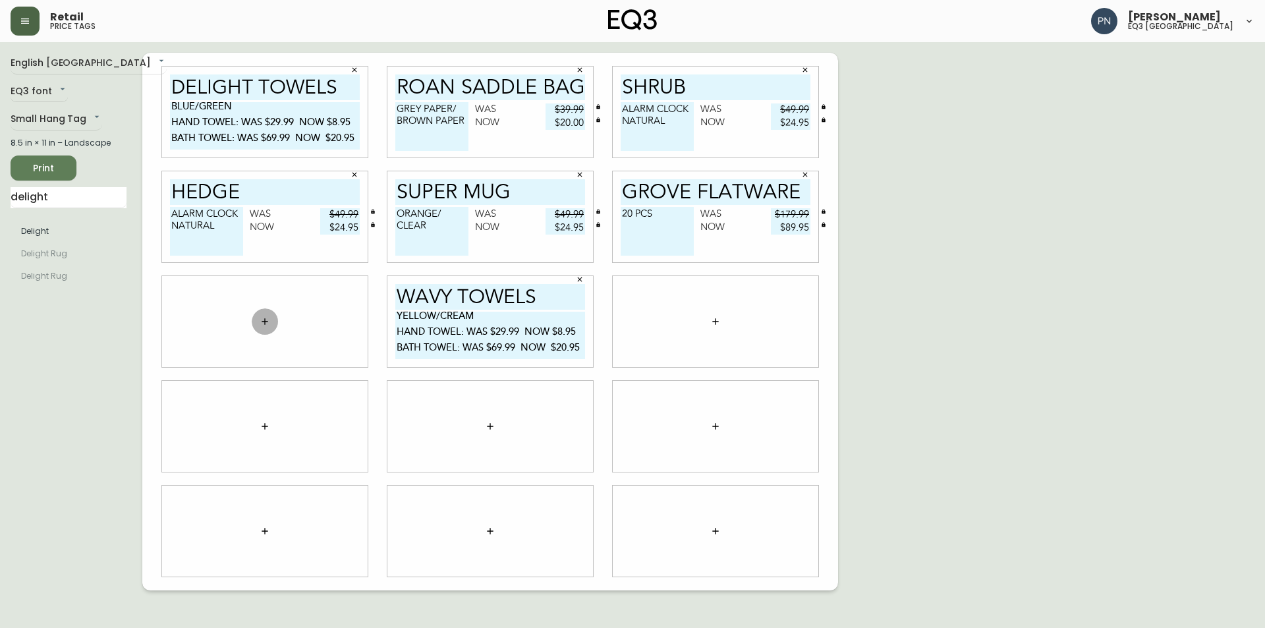
click at [264, 319] on icon "button" at bounding box center [265, 321] width 11 height 11
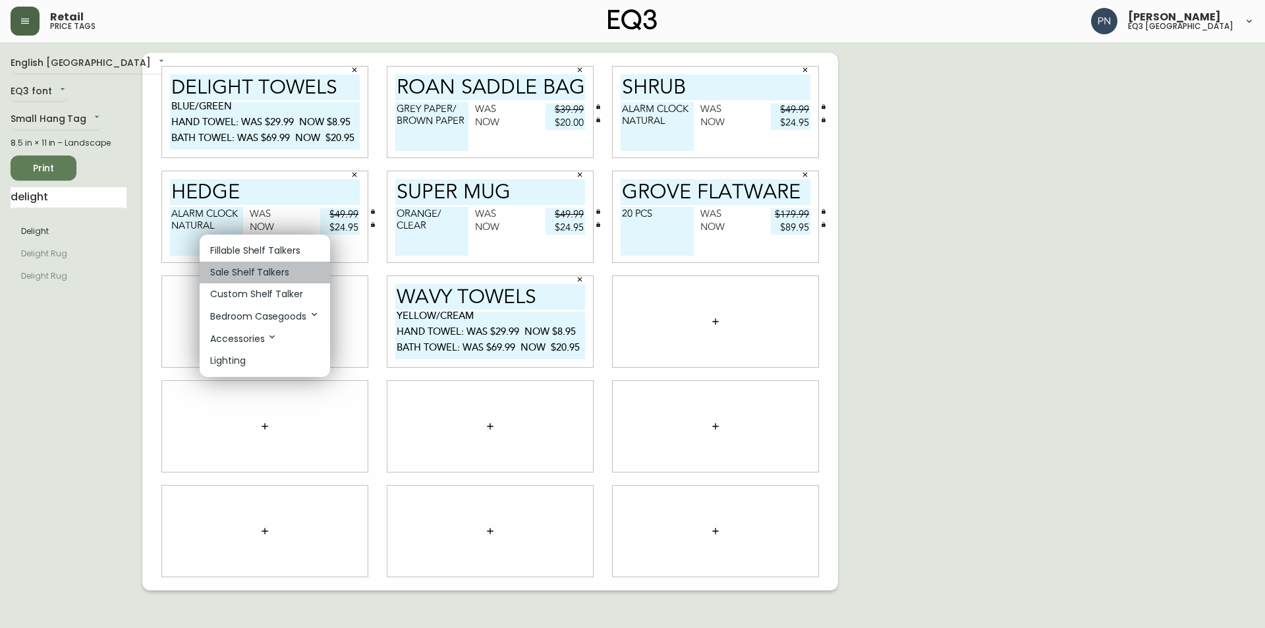
click at [236, 277] on p "Sale Shelf Talkers" at bounding box center [249, 272] width 79 height 14
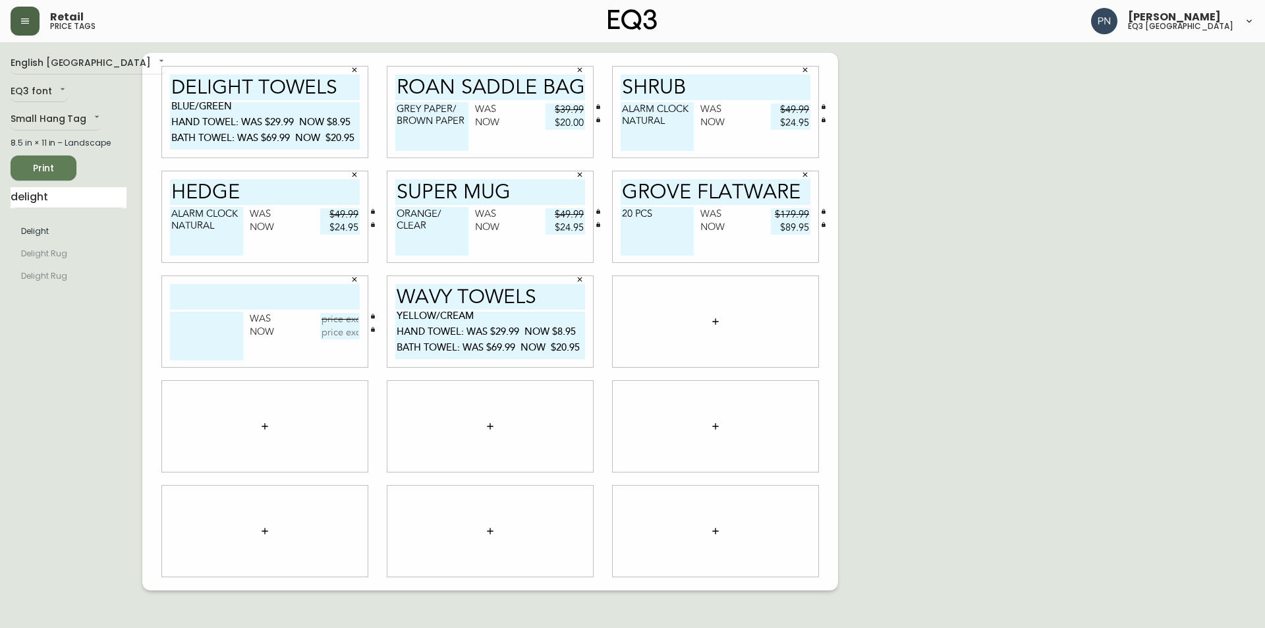
click at [247, 298] on input "text" at bounding box center [265, 297] width 190 height 26
click at [198, 329] on textarea at bounding box center [206, 336] width 73 height 49
drag, startPoint x: 338, startPoint y: 302, endPoint x: 228, endPoint y: 298, distance: 110.1
click at [228, 298] on input "[PERSON_NAME] SET" at bounding box center [265, 297] width 190 height 26
type input "WILA"
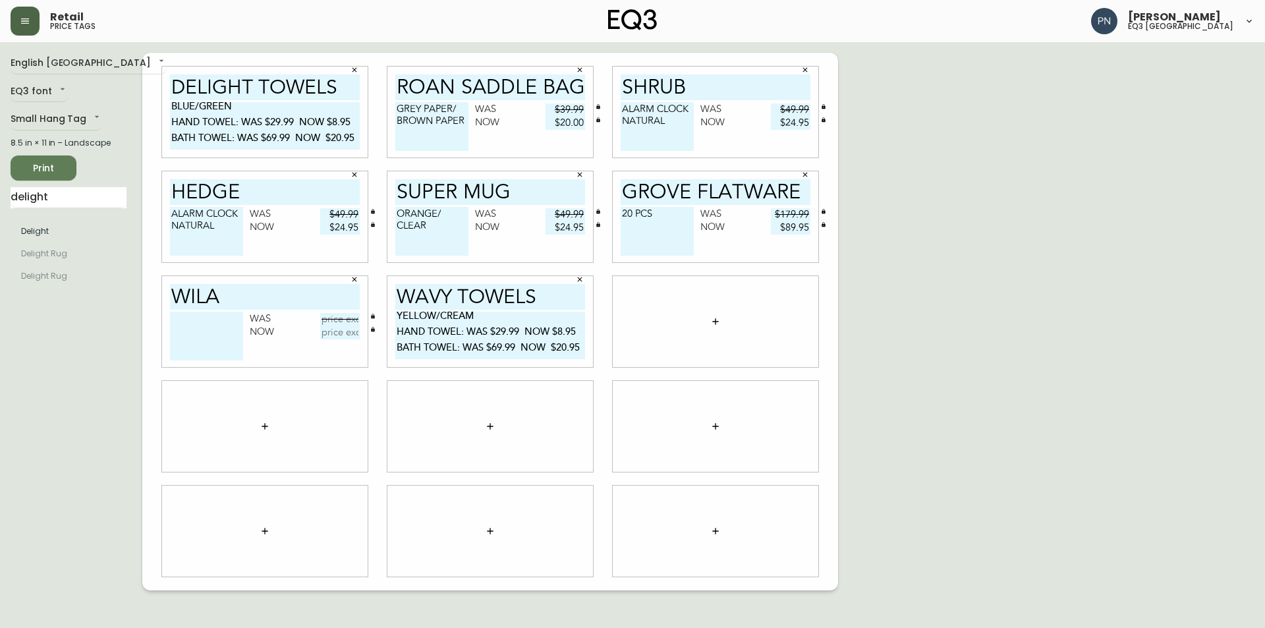
click at [213, 325] on textarea at bounding box center [206, 336] width 73 height 49
type textarea "DINNER SET WHITE"
click at [342, 317] on input "text" at bounding box center [340, 319] width 40 height 13
type input "$119.99"
click at [338, 337] on input "text" at bounding box center [340, 332] width 40 height 13
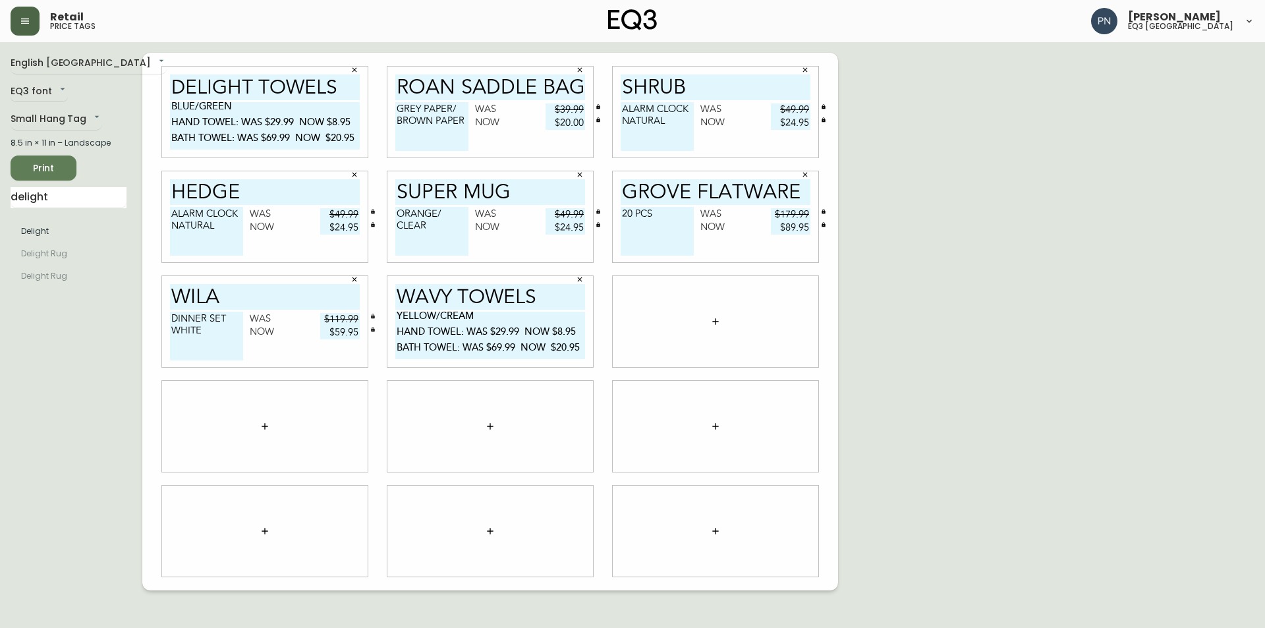
type input "$59.95"
drag, startPoint x: 40, startPoint y: 168, endPoint x: 26, endPoint y: 414, distance: 246.7
click at [26, 414] on div "English Canada en_CA EQ3 font EQ3 Small Hang Tag small 8.5 in × 11 in – Landsca…" at bounding box center [77, 321] width 132 height 537
click at [49, 171] on span "Print" at bounding box center [43, 168] width 45 height 16
click at [27, 169] on span "Print" at bounding box center [43, 168] width 45 height 16
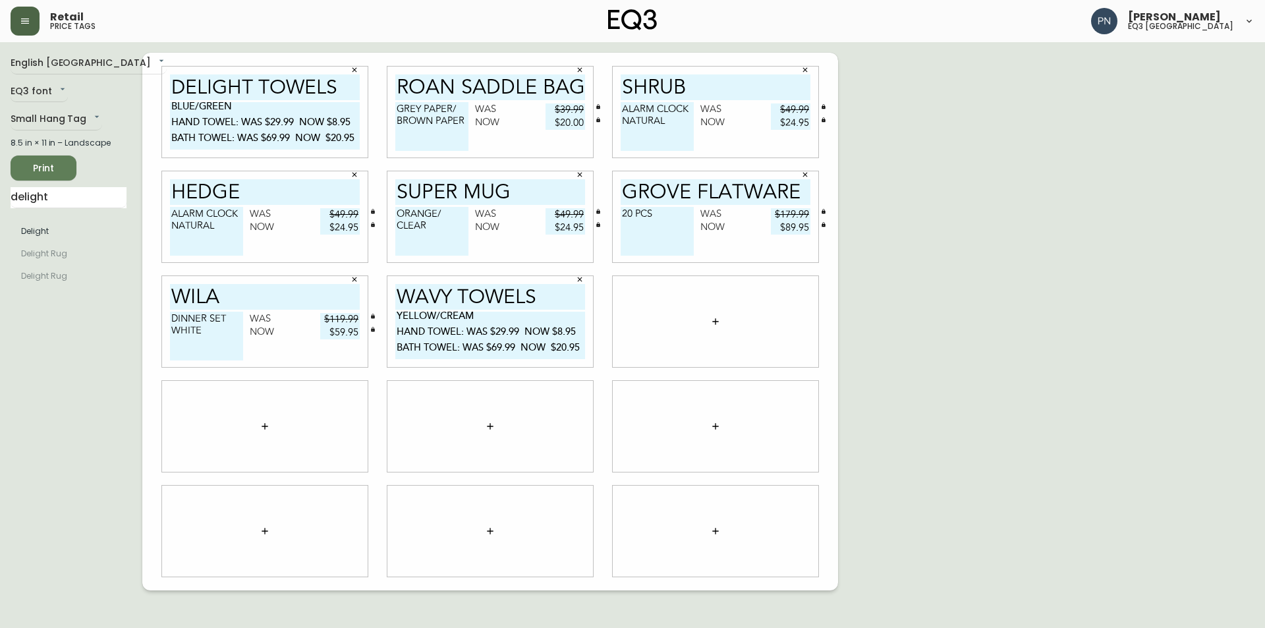
click at [47, 171] on span "Print" at bounding box center [43, 168] width 45 height 16
click at [52, 161] on span "Print" at bounding box center [43, 168] width 45 height 16
click at [41, 163] on span "Print" at bounding box center [43, 168] width 45 height 16
click at [44, 169] on span "Print" at bounding box center [43, 168] width 45 height 16
click at [43, 177] on button "Print" at bounding box center [44, 167] width 66 height 25
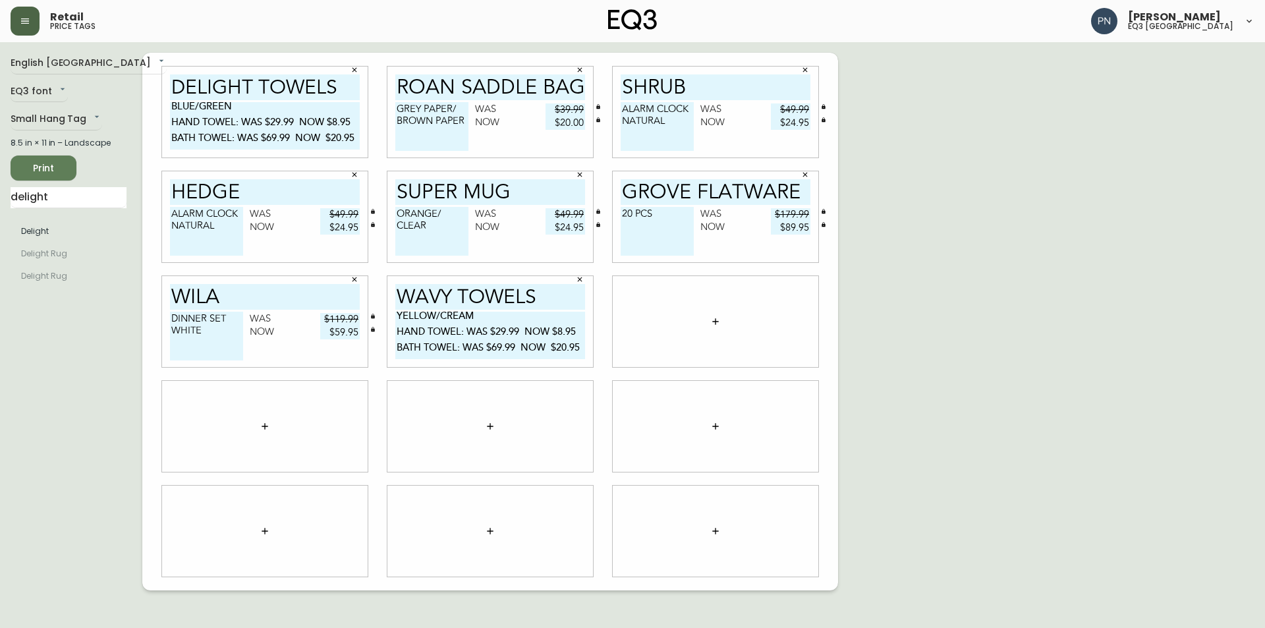
click at [49, 176] on span "Print" at bounding box center [43, 168] width 45 height 16
